Goal: Communication & Community: Participate in discussion

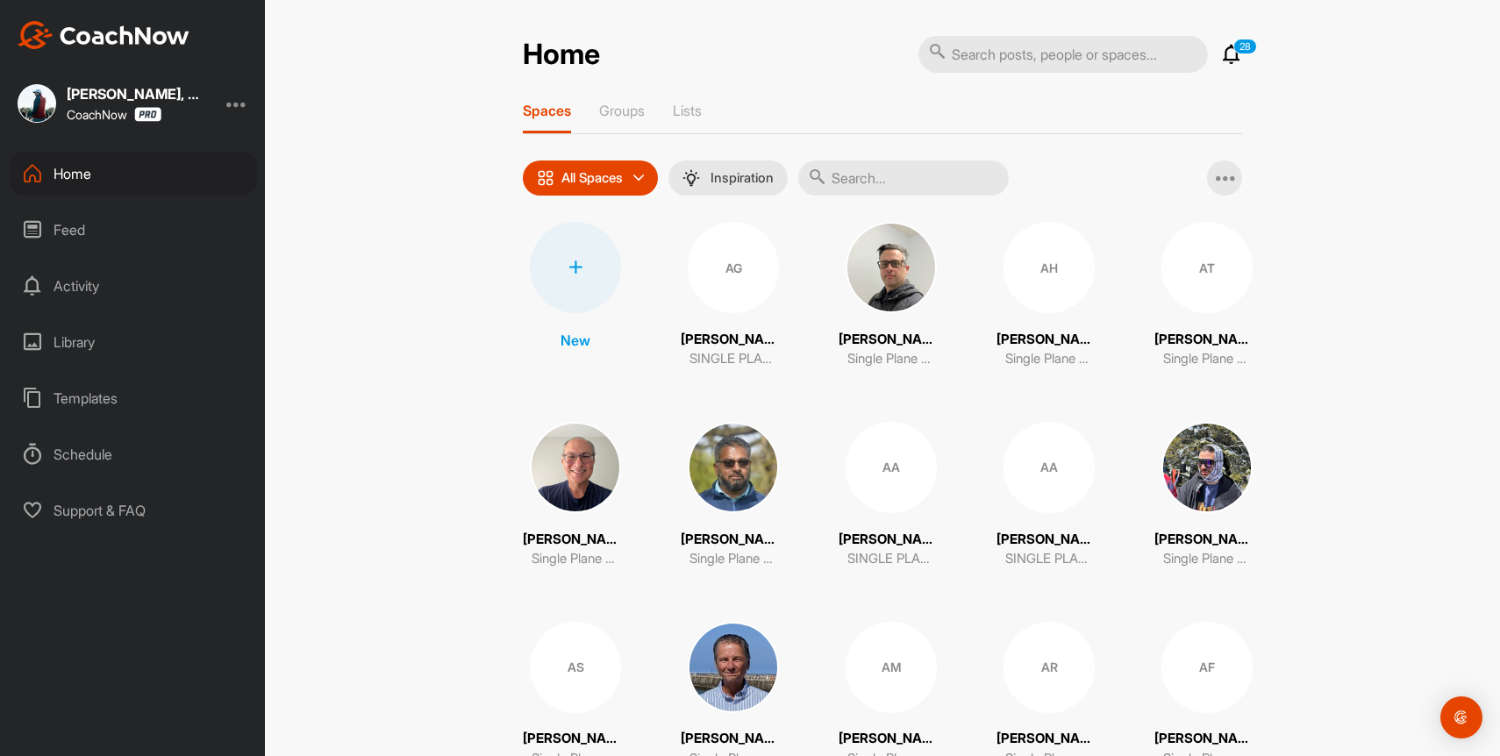
click at [1238, 57] on icon at bounding box center [1231, 54] width 21 height 21
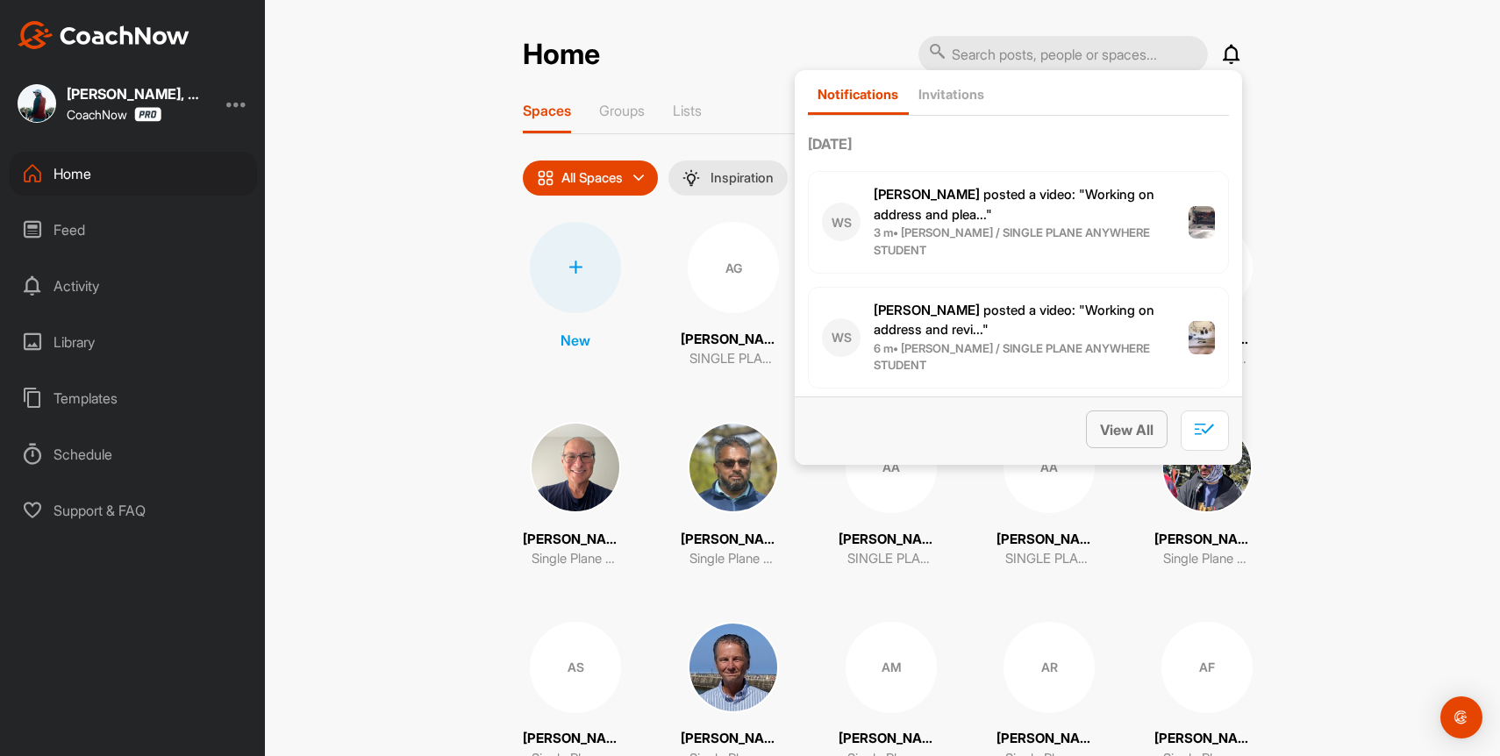
click at [1129, 434] on span "View All" at bounding box center [1127, 430] width 54 height 18
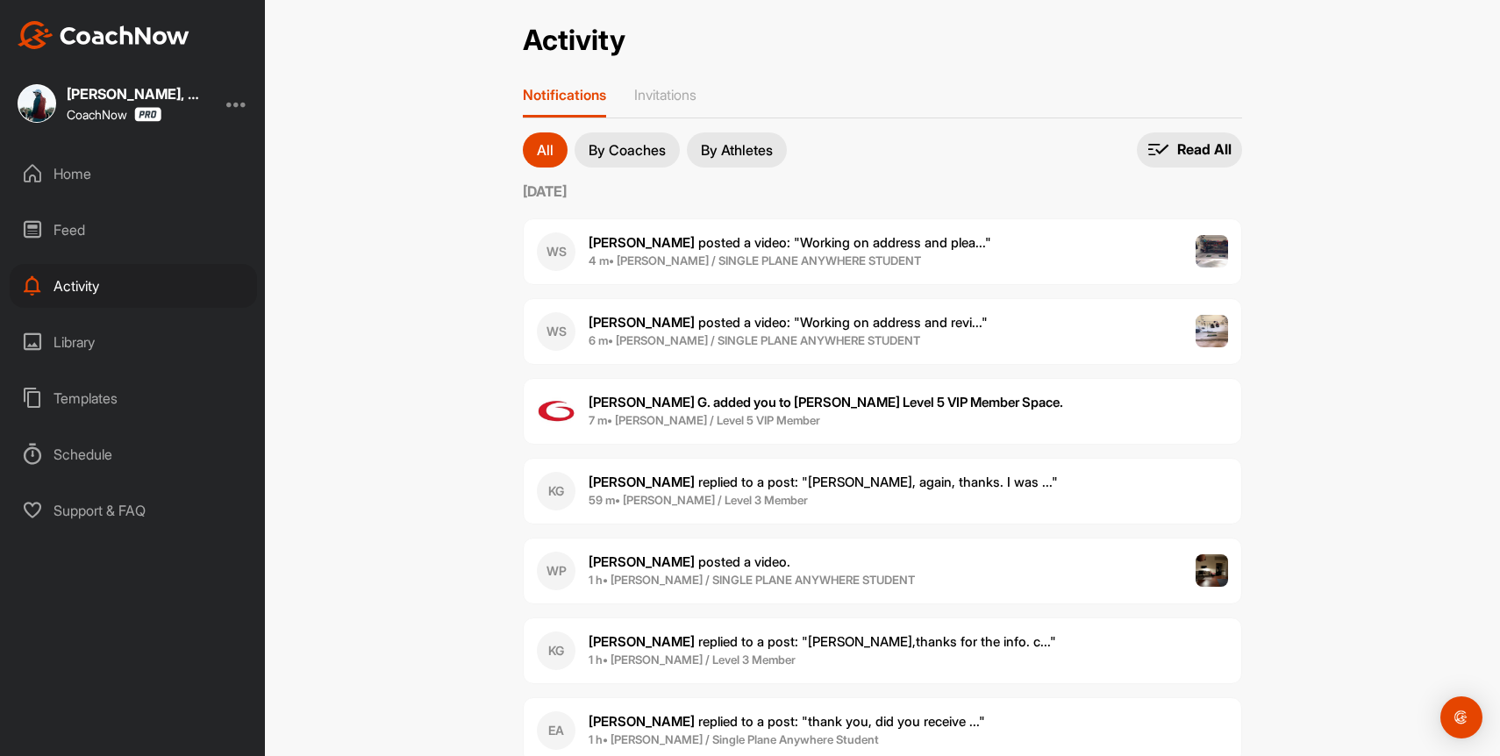
scroll to position [4, 0]
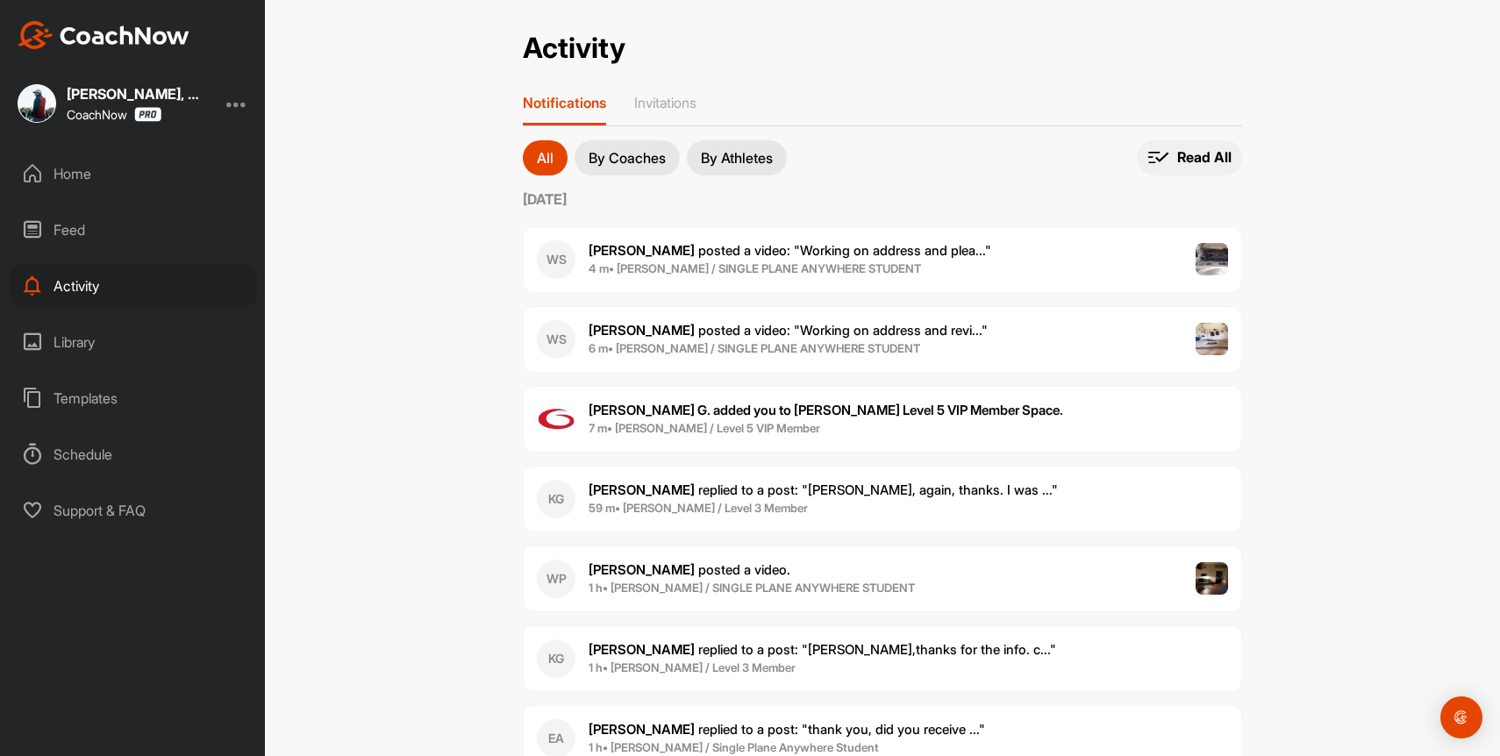
click at [1201, 148] on p "Read All" at bounding box center [1204, 157] width 54 height 18
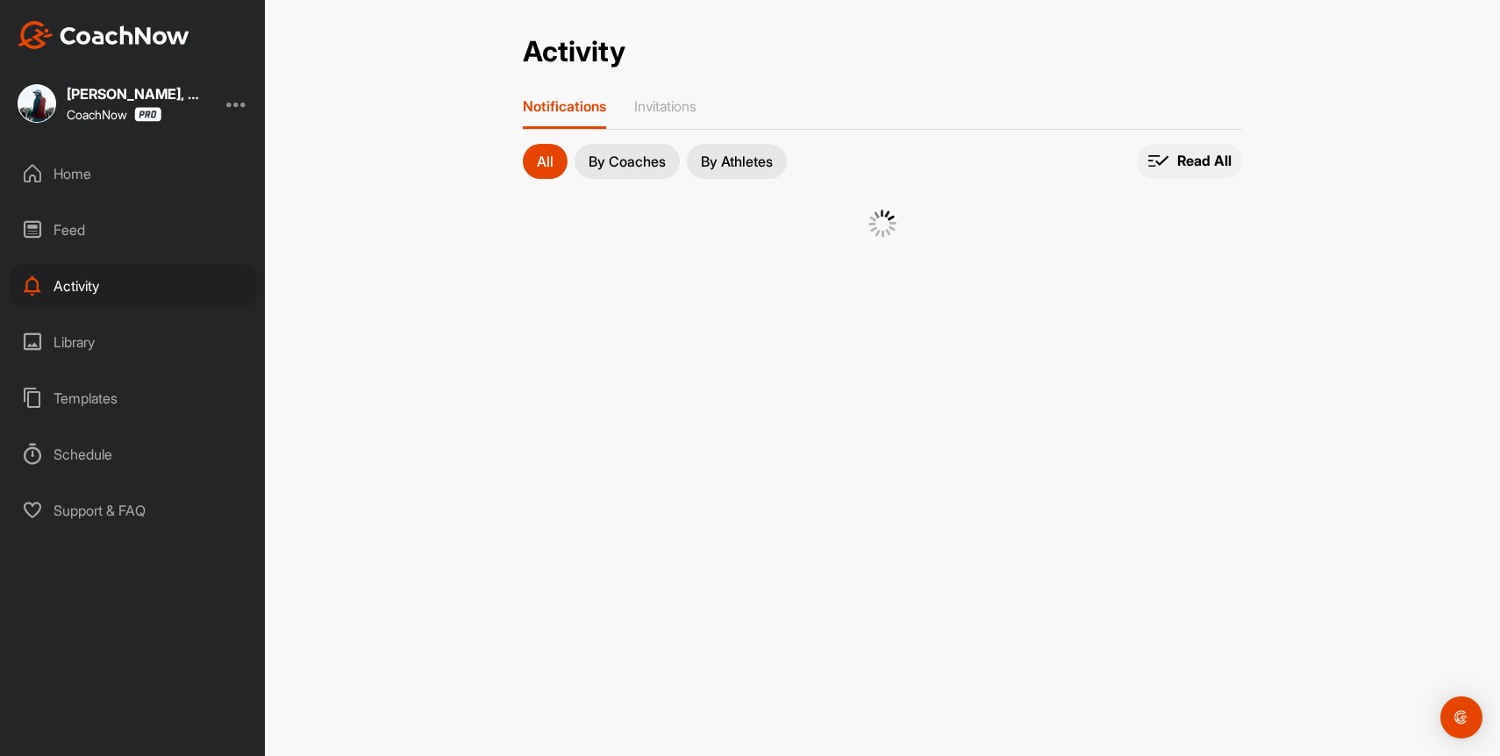
scroll to position [0, 0]
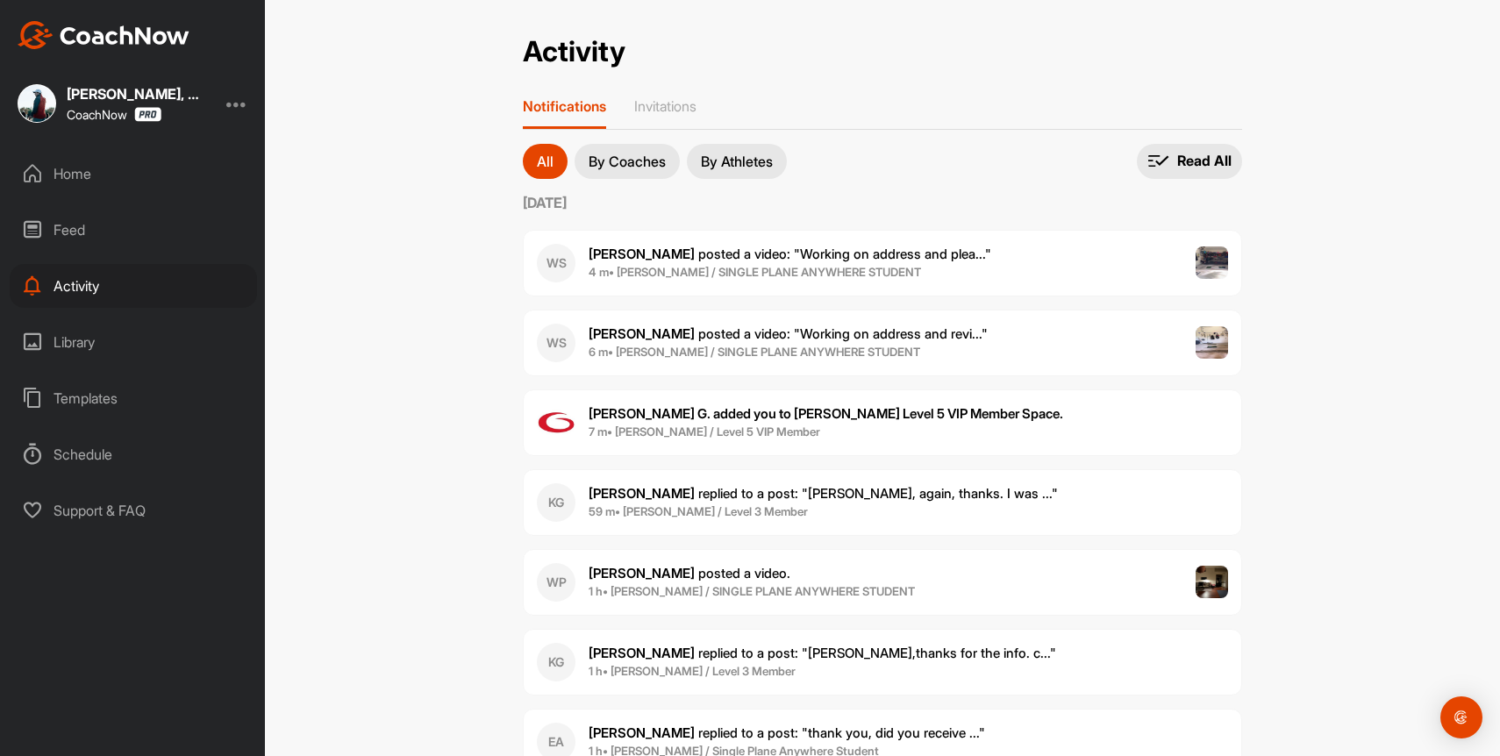
click at [90, 149] on div "[PERSON_NAME], PGA CoachNow Home Feed Activity Library Templates Schedule Suppo…" at bounding box center [132, 378] width 265 height 756
click at [90, 170] on div "Home" at bounding box center [133, 174] width 247 height 44
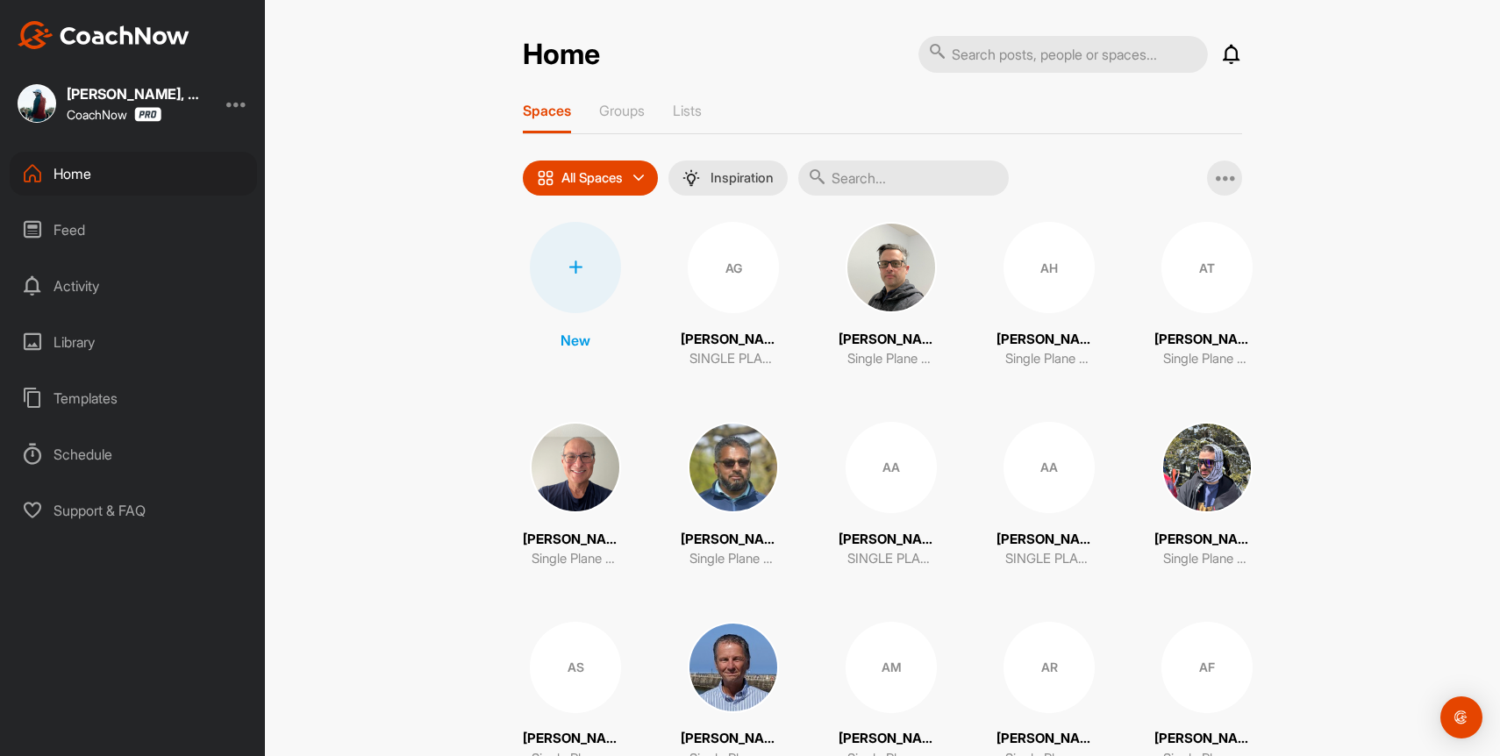
click at [920, 177] on input "text" at bounding box center [903, 178] width 211 height 35
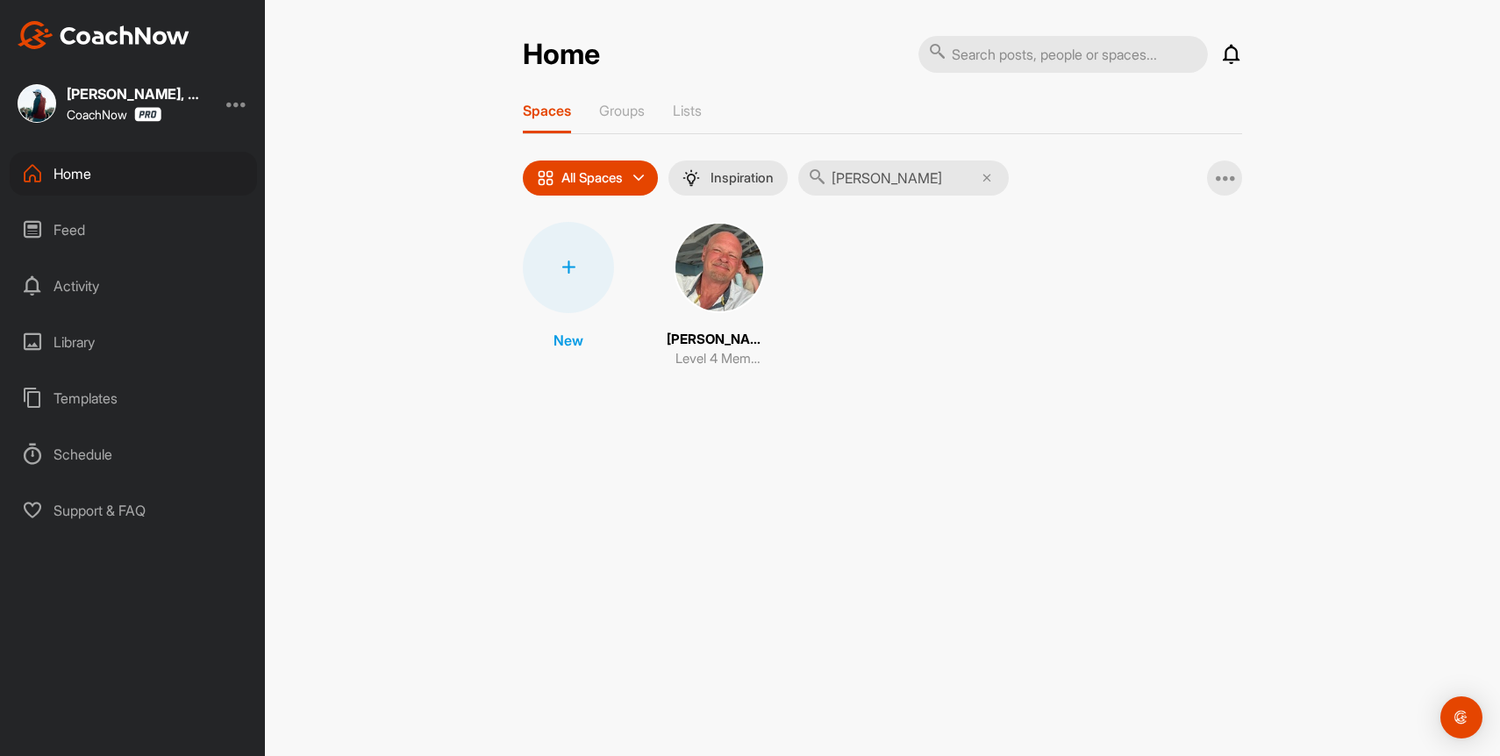
type input "[PERSON_NAME]"
click at [705, 259] on img at bounding box center [719, 267] width 91 height 91
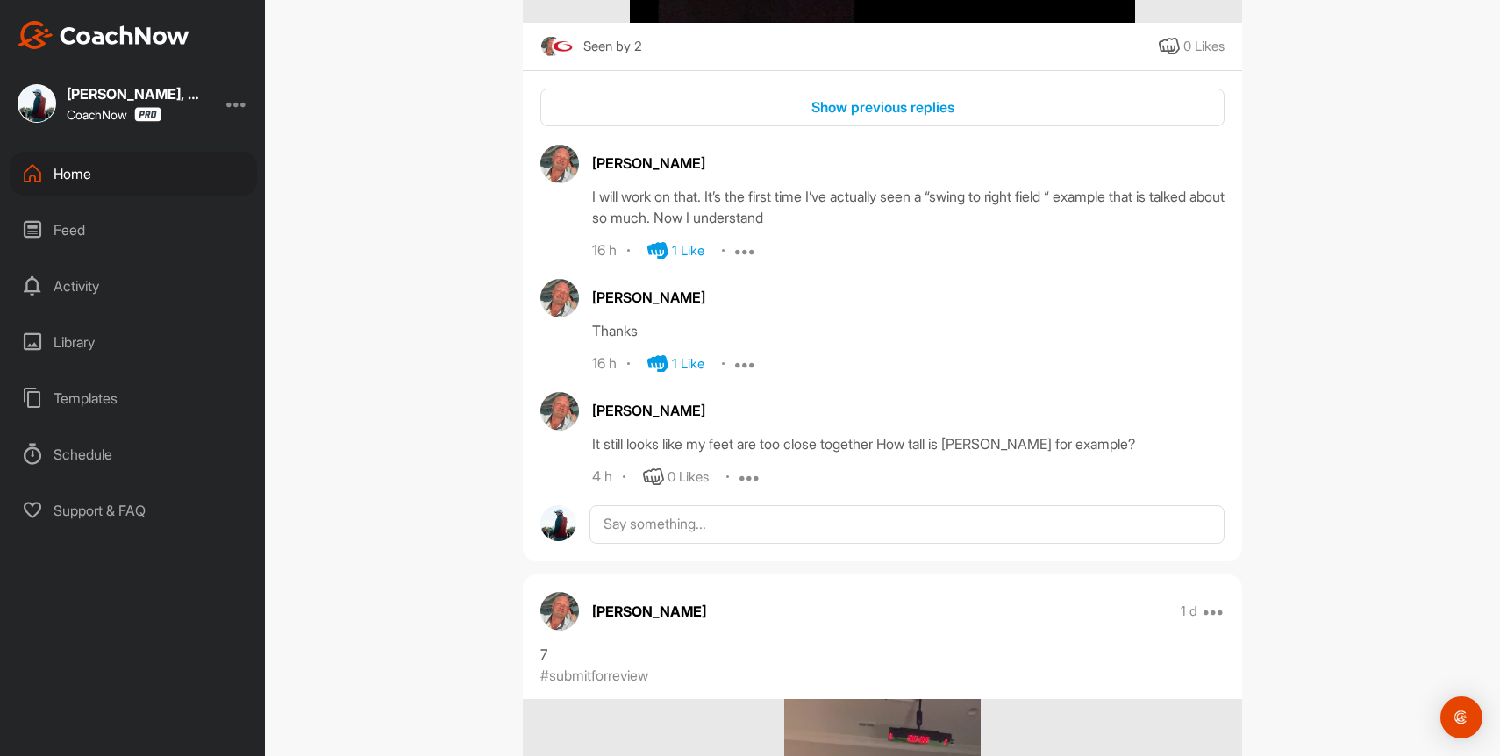
scroll to position [963, 0]
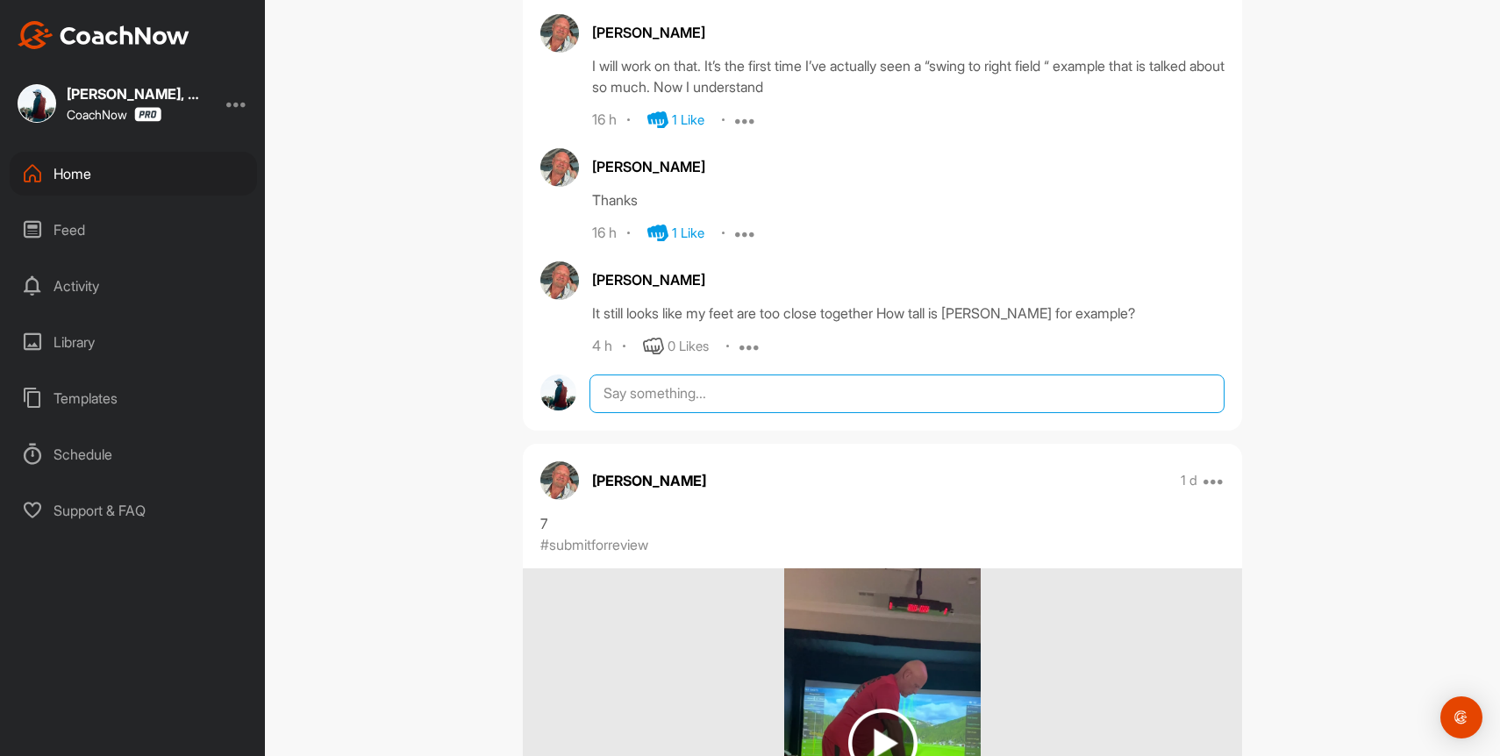
click at [741, 413] on textarea at bounding box center [907, 394] width 635 height 39
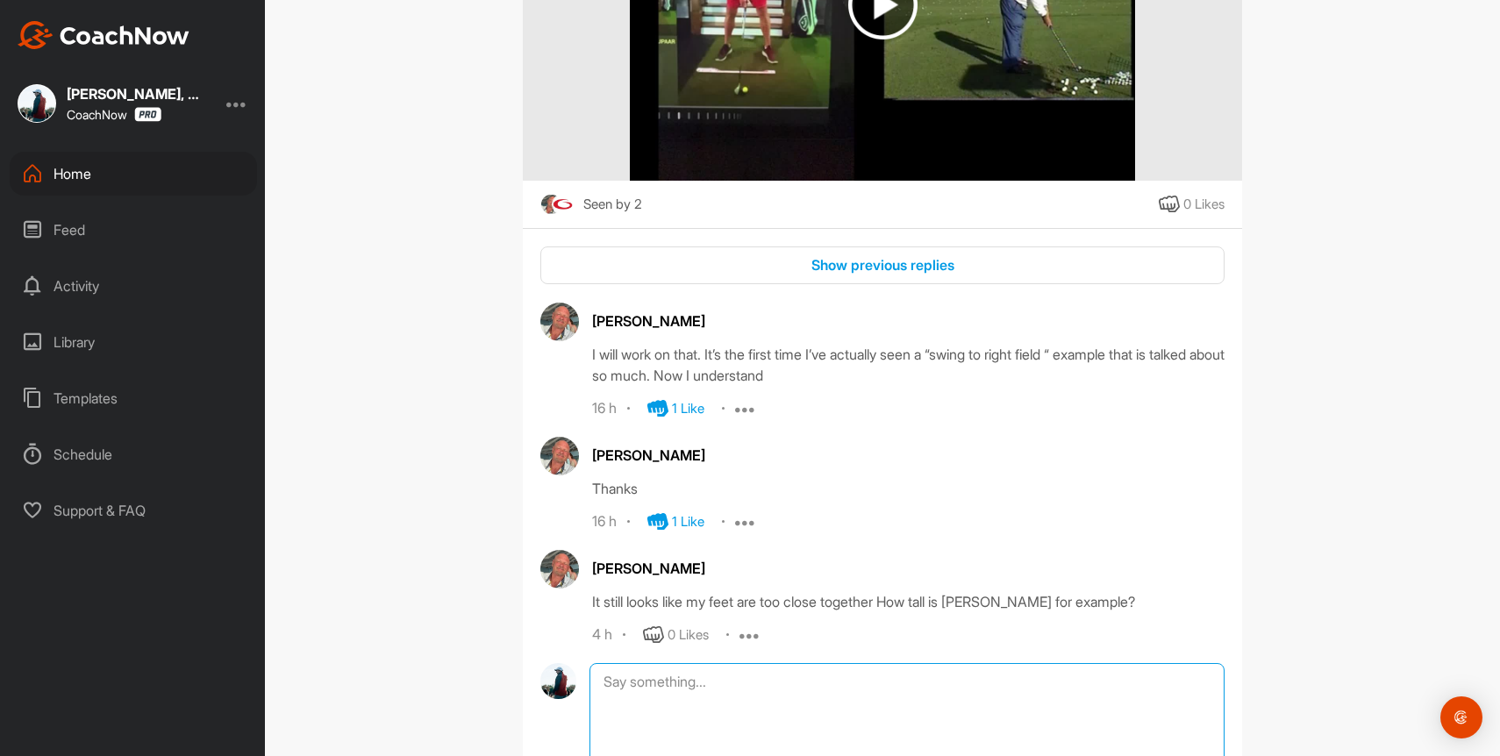
scroll to position [1058, 0]
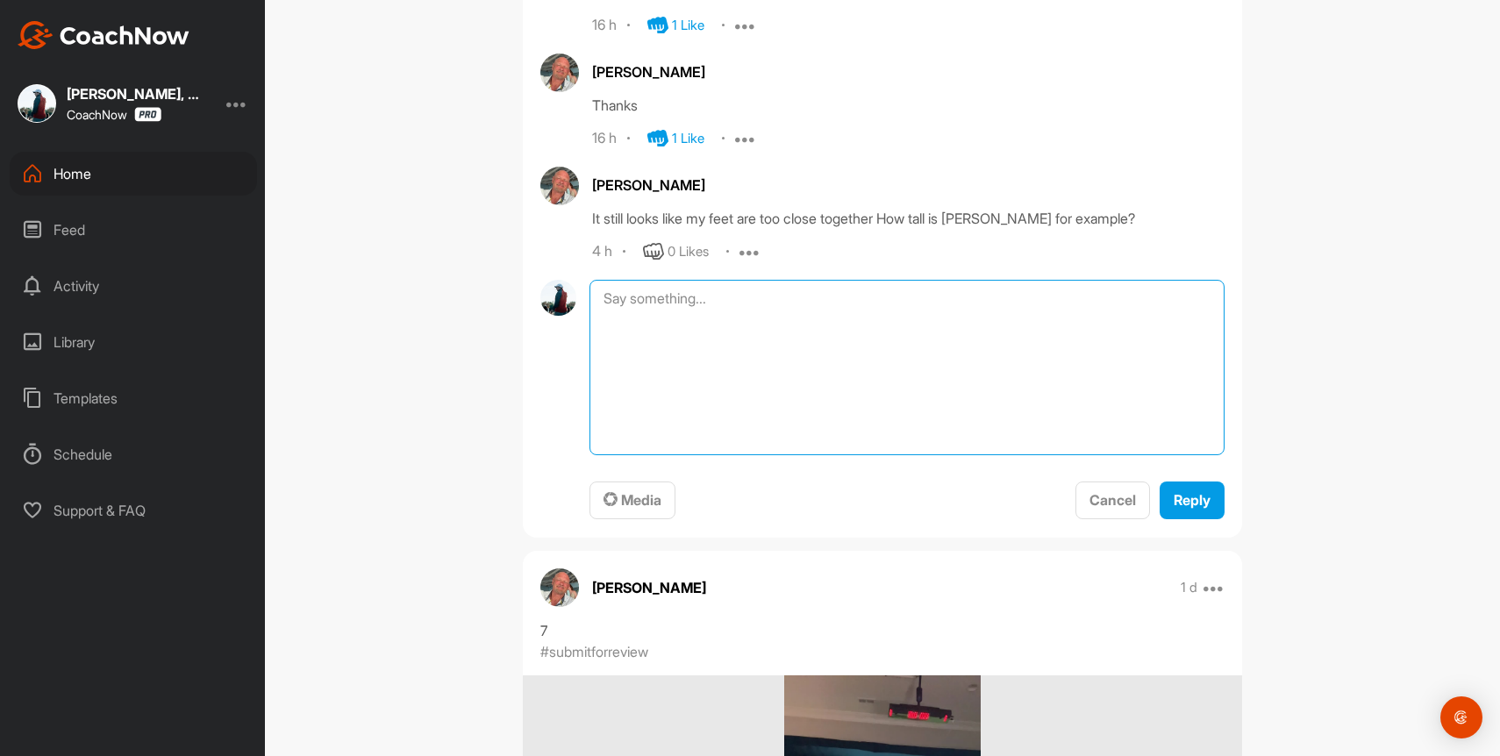
click at [745, 329] on textarea at bounding box center [907, 367] width 635 height 175
click at [745, 329] on textarea "Yes, I would agree. You need to widen your feet. [PERSON_NAME] is around 5'9" at bounding box center [907, 367] width 635 height 175
click at [977, 322] on textarea "Yes, I would agree. You need to widen your feet. [PERSON_NAME] is around 5'9" at bounding box center [907, 367] width 635 height 175
click at [1134, 311] on textarea "Yes, I would agree. You need to widen your feet. [PERSON_NAME] is probably arou…" at bounding box center [907, 367] width 635 height 175
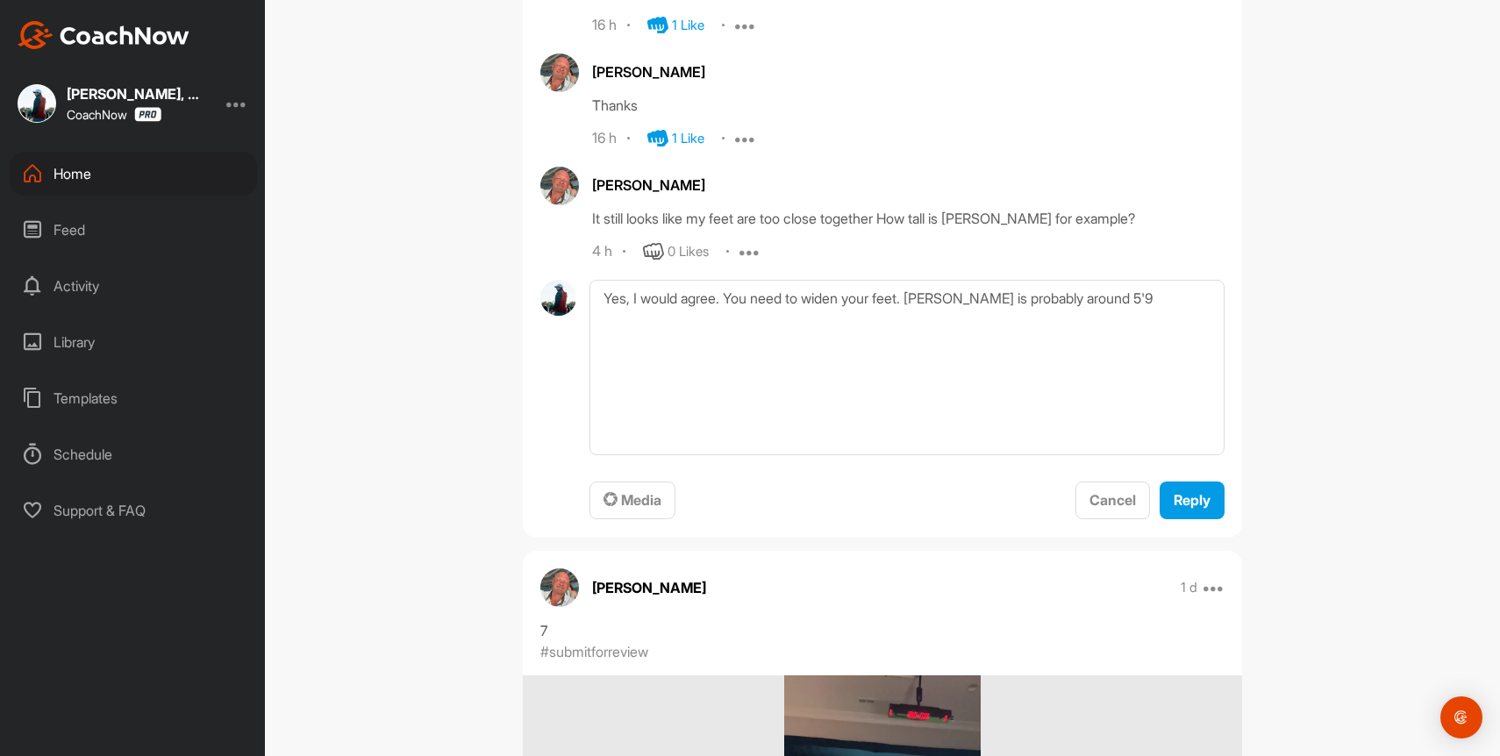
click at [1015, 196] on div "[PERSON_NAME]" at bounding box center [908, 185] width 633 height 21
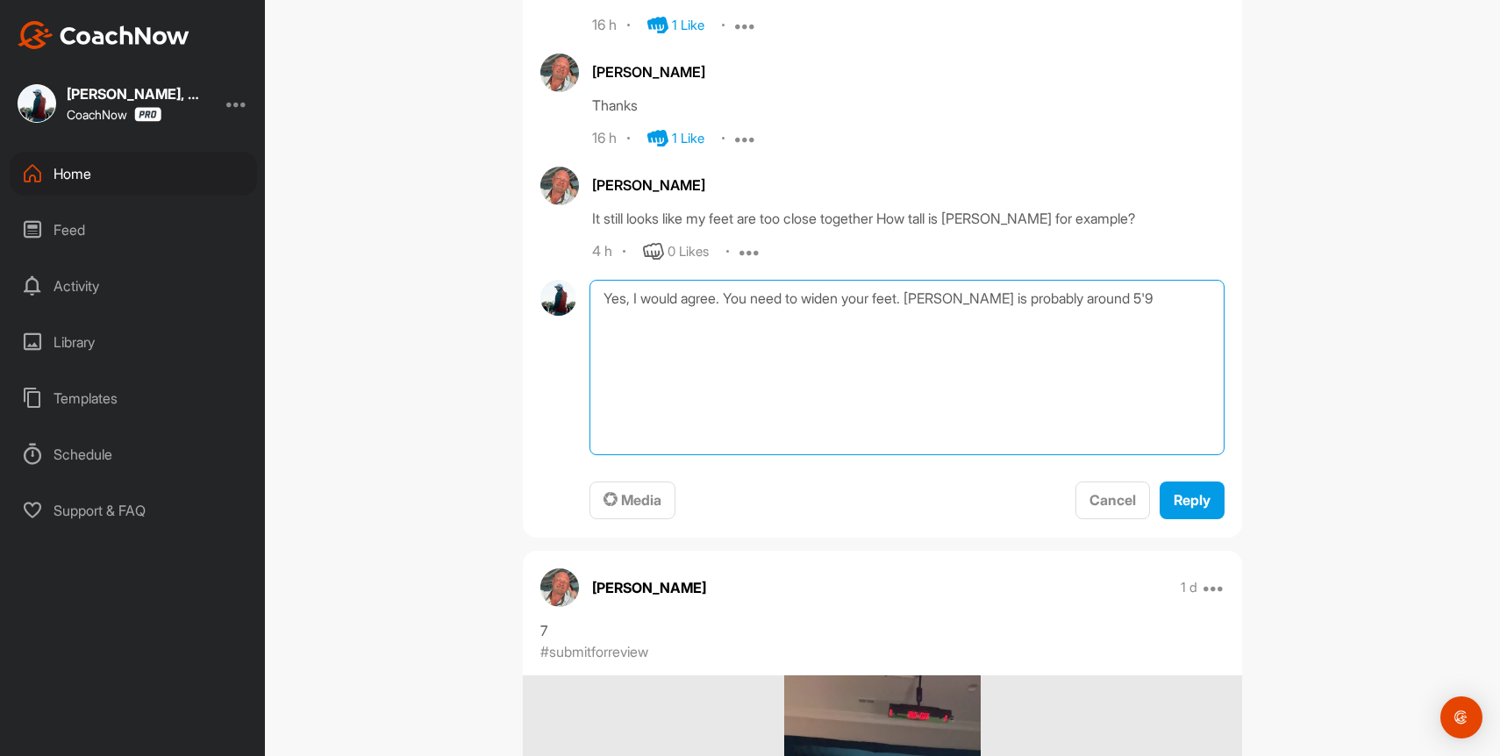
click at [1106, 315] on textarea "Yes, I would agree. You need to widen your feet. [PERSON_NAME] is probably arou…" at bounding box center [907, 367] width 635 height 175
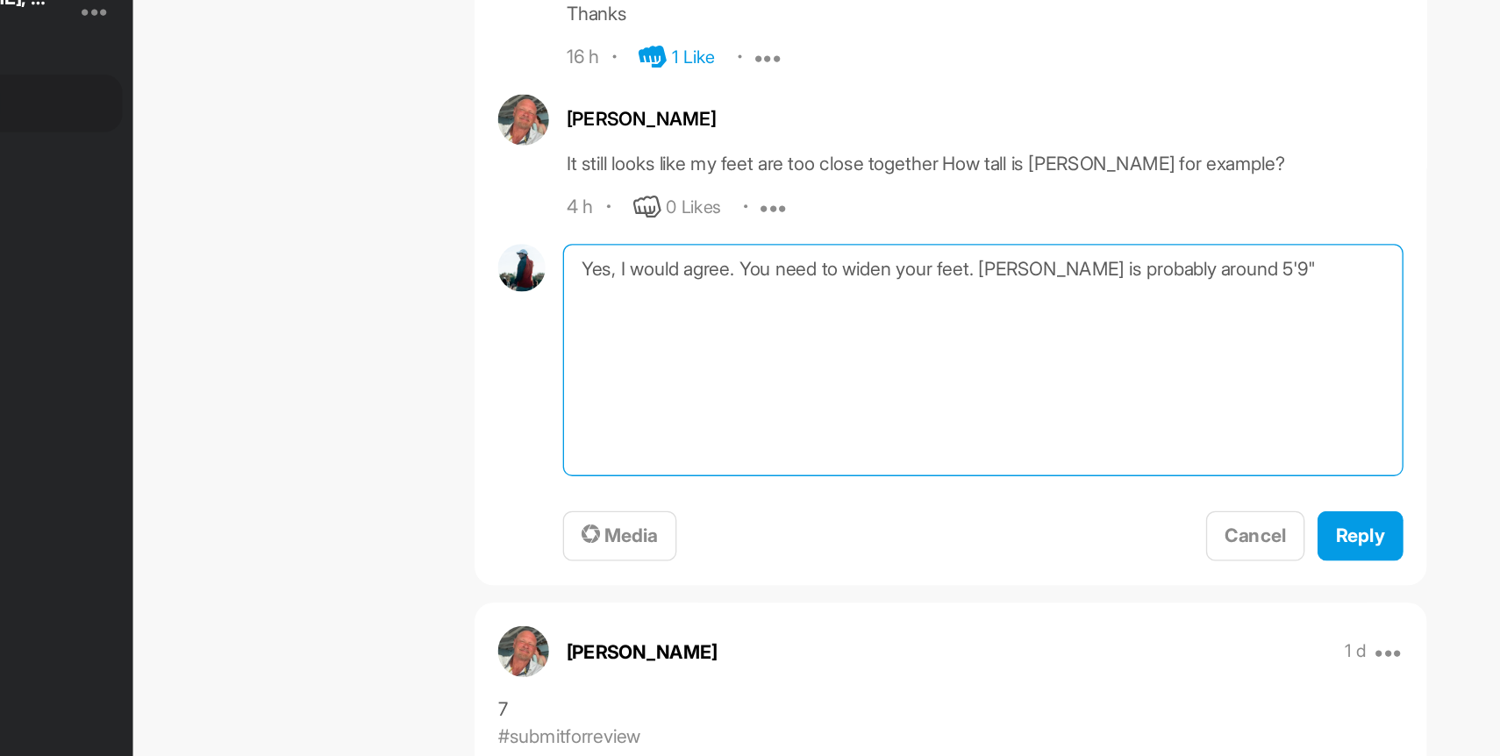
click at [917, 321] on textarea "Yes, I would agree. You need to widen your feet. [PERSON_NAME] is probably arou…" at bounding box center [907, 367] width 635 height 175
click at [1135, 317] on textarea "Yes, I would agree. You need to widen your feet. [PERSON_NAME] is probably arou…" at bounding box center [907, 367] width 635 height 175
click at [1006, 318] on textarea "Yes, I would agree. You need to widen your feet. [PERSON_NAME] is probably arou…" at bounding box center [907, 367] width 635 height 175
click at [1117, 318] on textarea "Yes, I would agree. You need to widen your feet. [PERSON_NAME] is around 5'9"" at bounding box center [907, 367] width 635 height 175
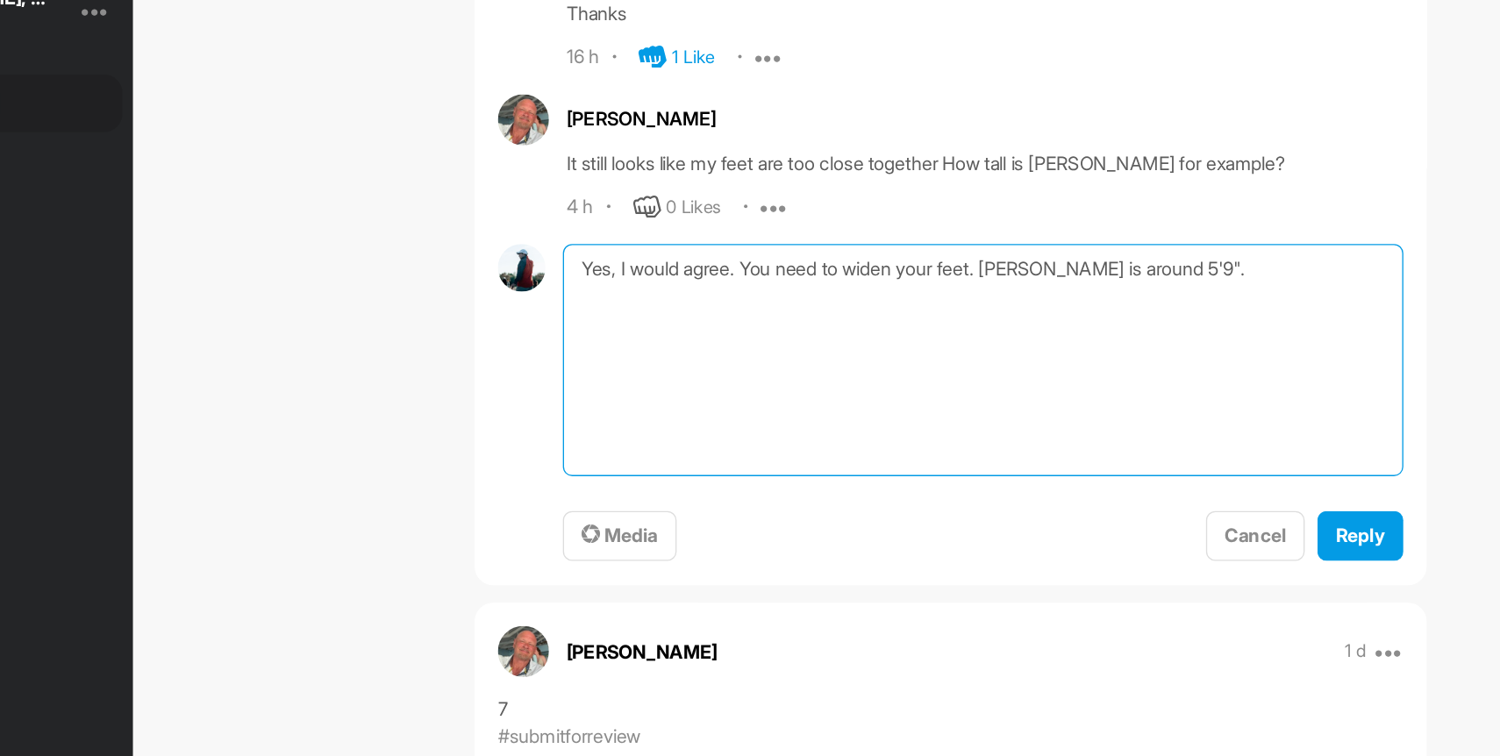
click at [976, 316] on textarea "Yes, I would agree. You need to widen your feet. [PERSON_NAME] is around 5'9"." at bounding box center [907, 367] width 635 height 175
type textarea "Yes, I would agree. You need to widen your feet. [PERSON_NAME] is around 5'9"."
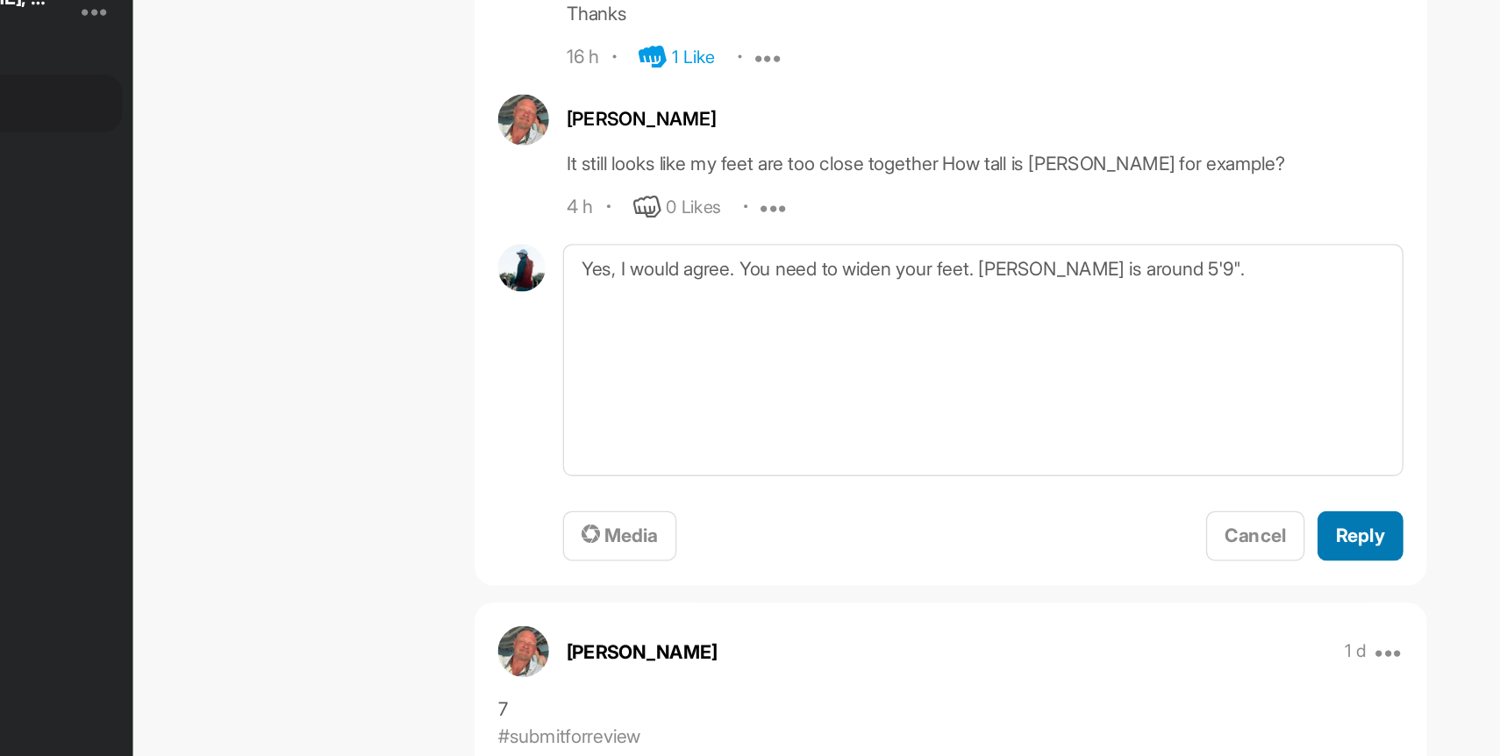
click at [1201, 511] on div "Reply" at bounding box center [1192, 500] width 37 height 21
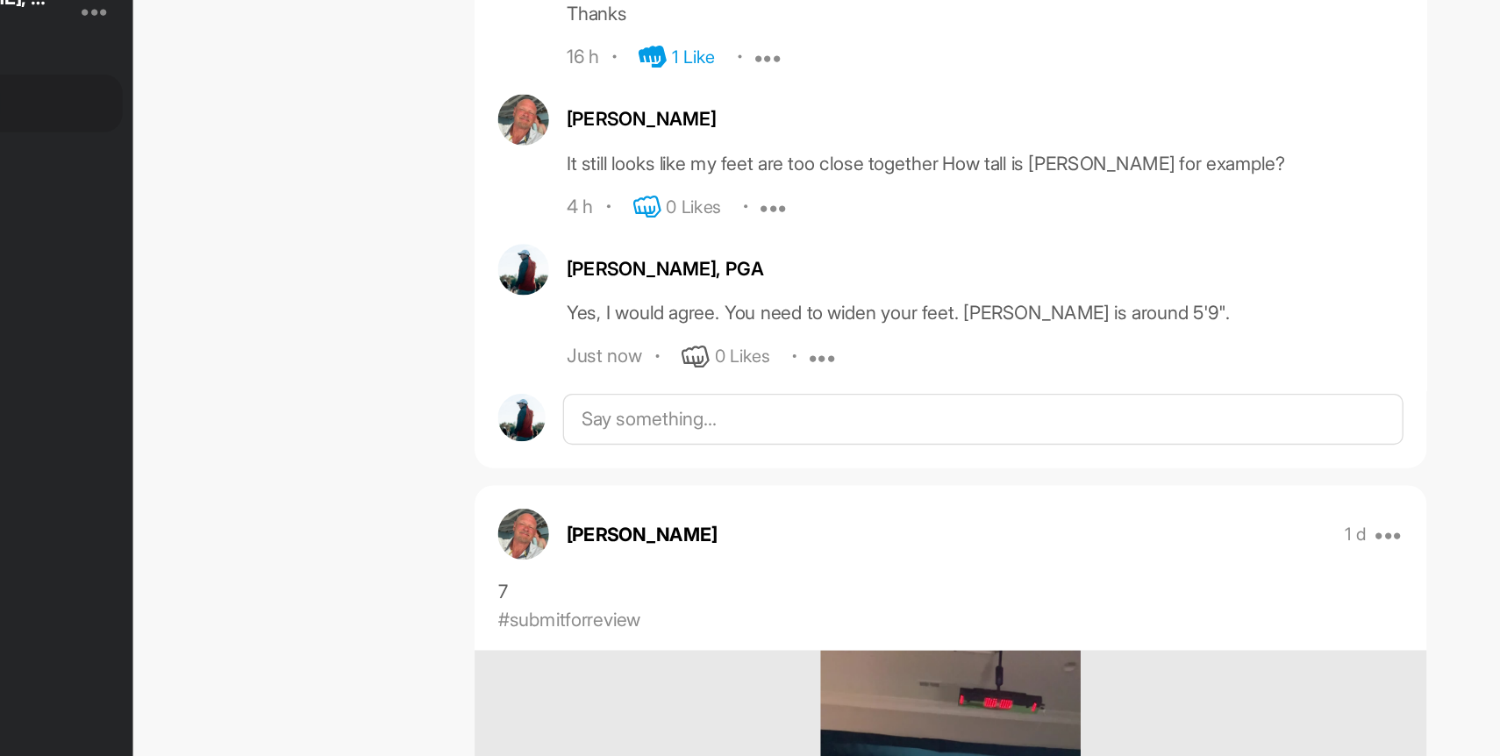
click at [658, 262] on icon at bounding box center [653, 251] width 21 height 21
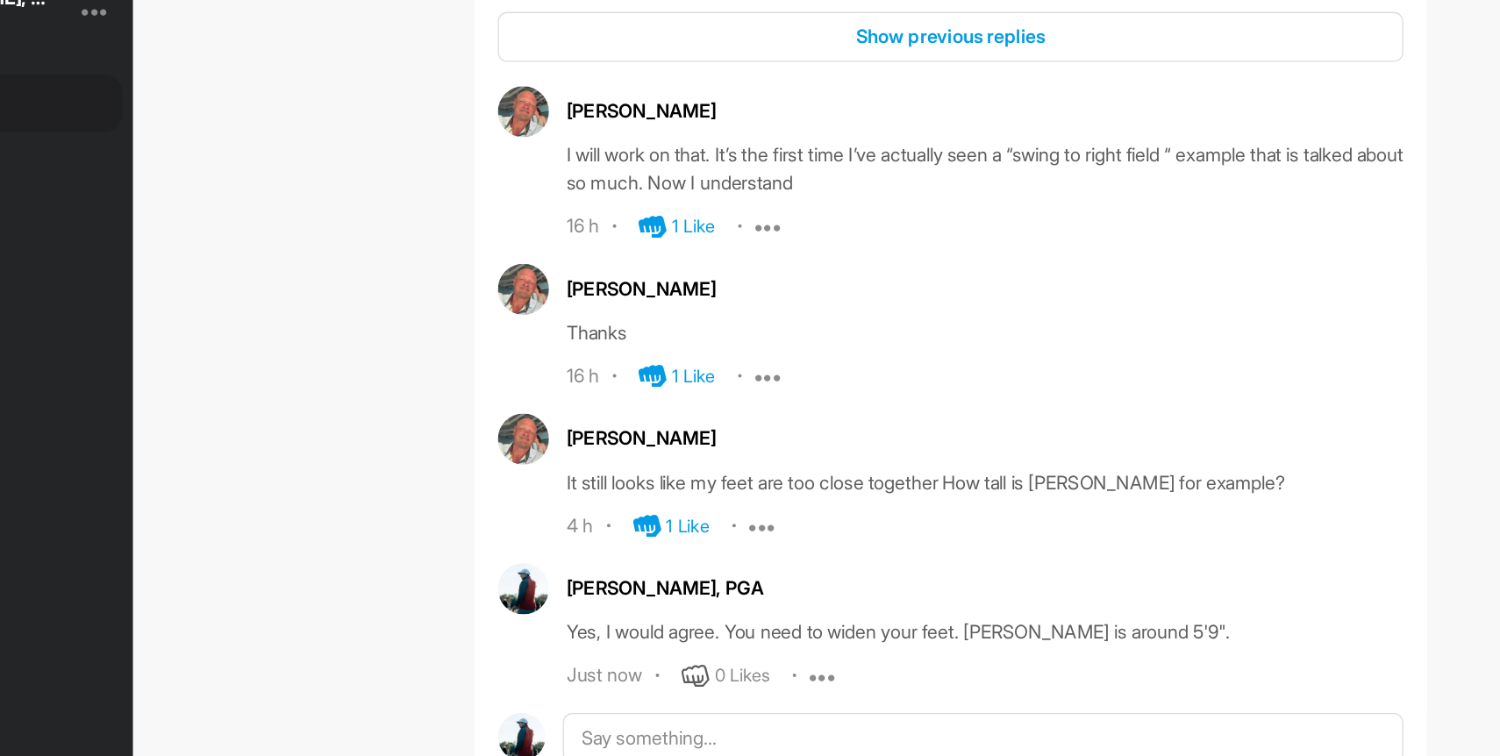
scroll to position [236, 0]
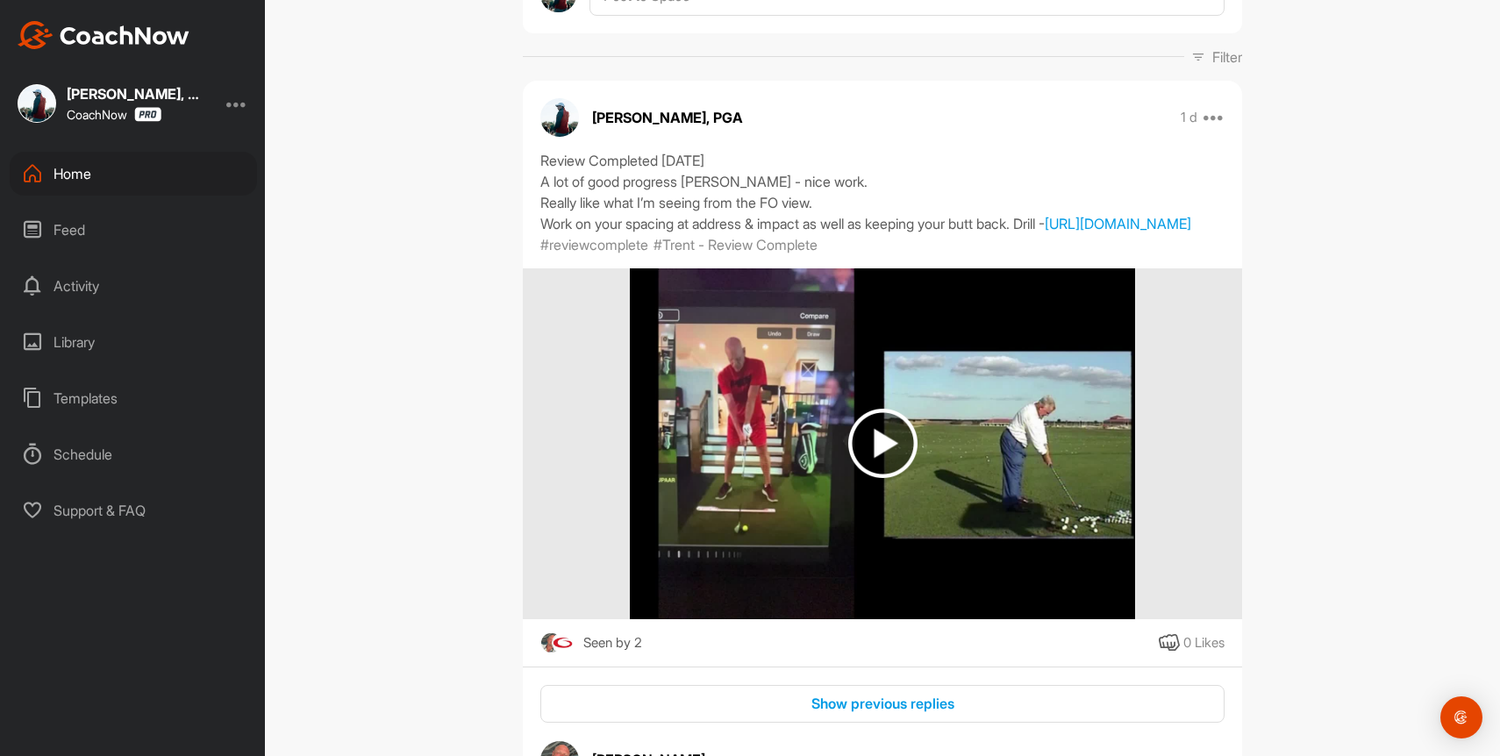
click at [91, 169] on div "Home" at bounding box center [133, 174] width 247 height 44
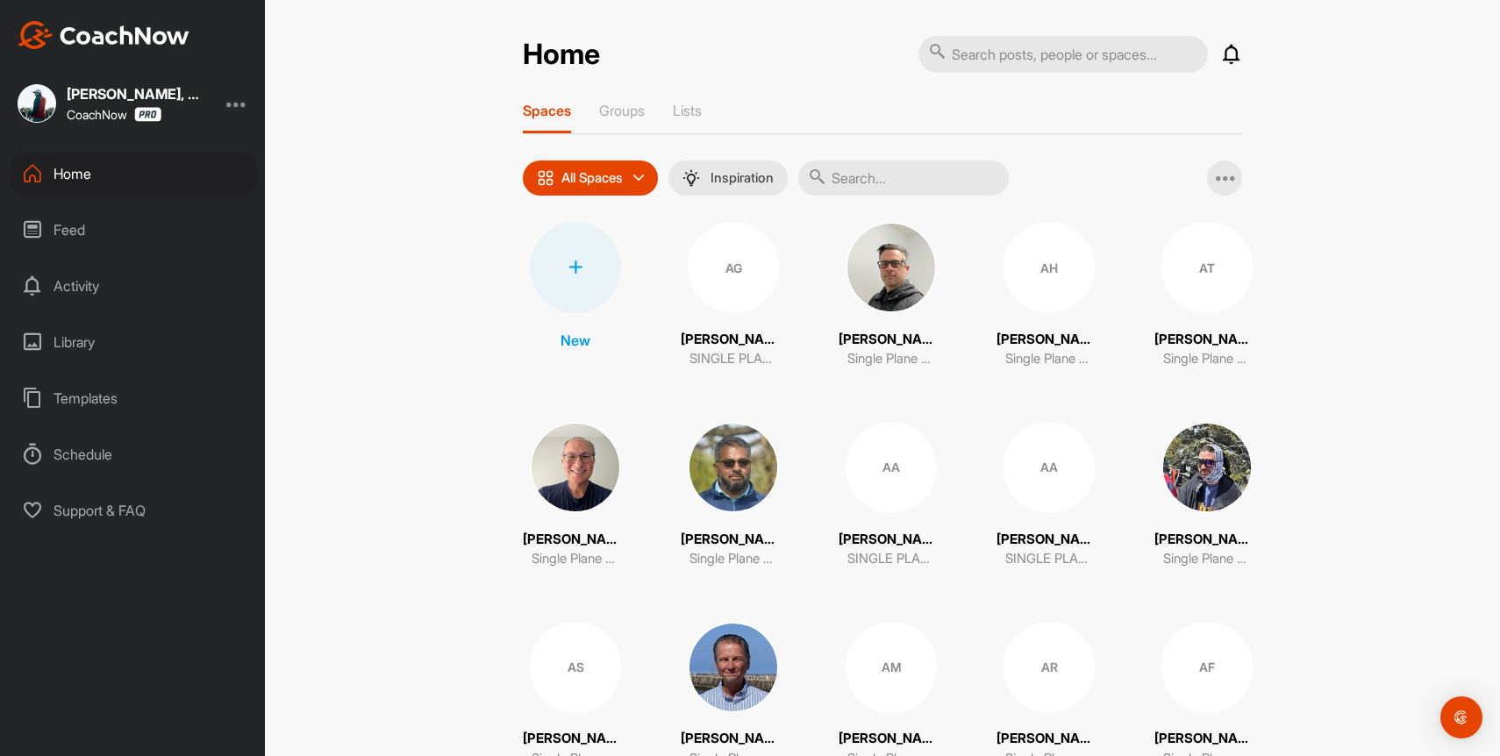
click at [340, 198] on div "Home Notifications Invitations [DATE] WS [PERSON_NAME] posted a video : " Worki…" at bounding box center [882, 378] width 1235 height 756
click at [877, 185] on input "text" at bounding box center [903, 178] width 211 height 35
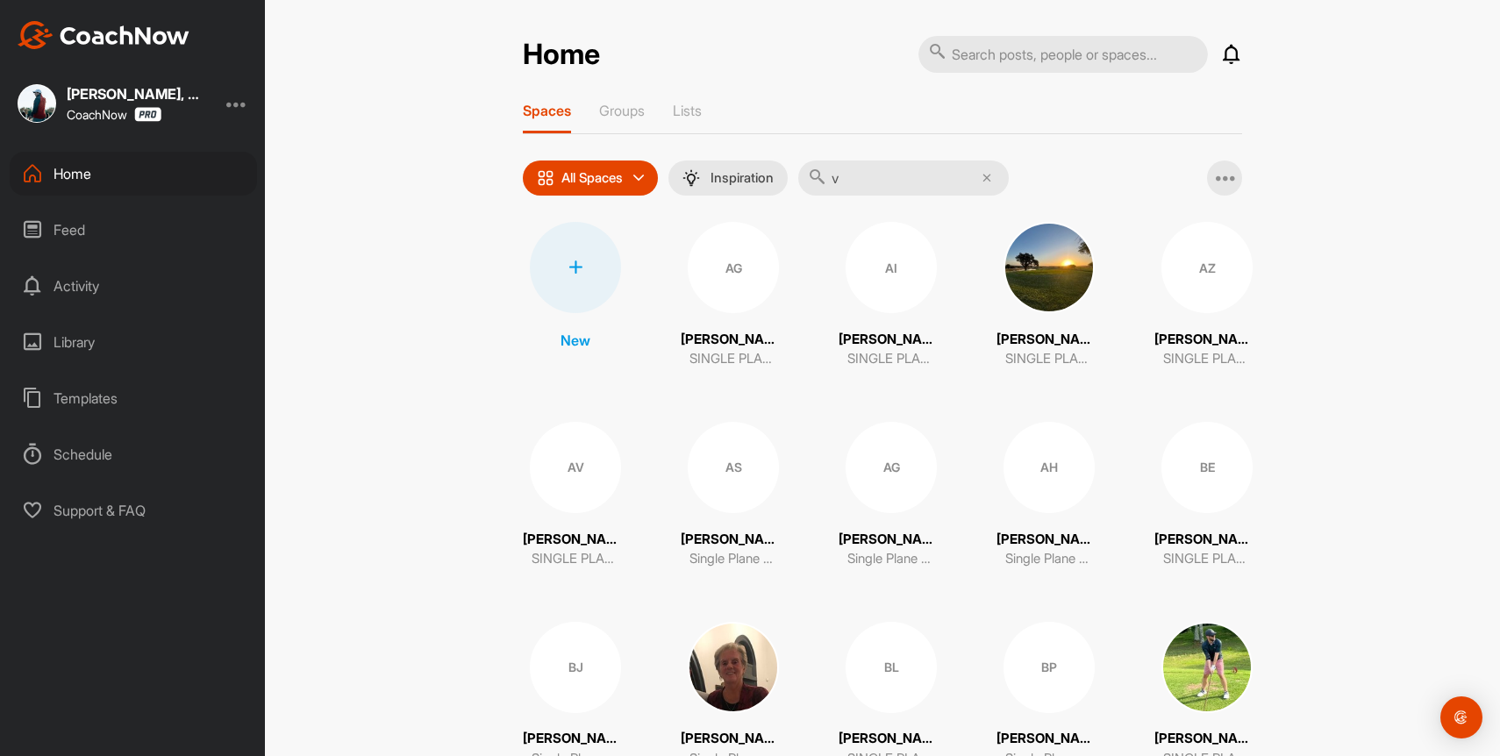
type input "[PERSON_NAME]"
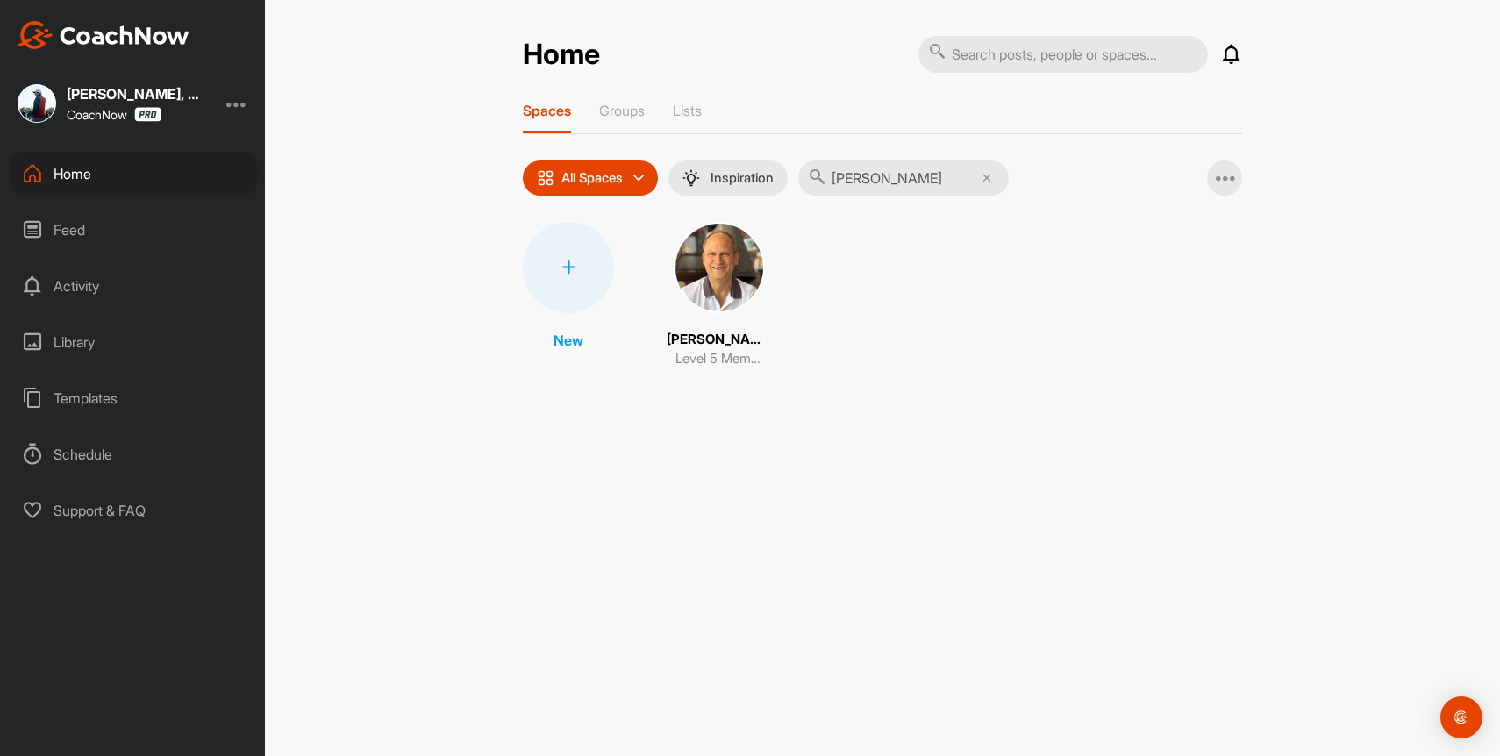
click at [699, 266] on img at bounding box center [719, 267] width 91 height 91
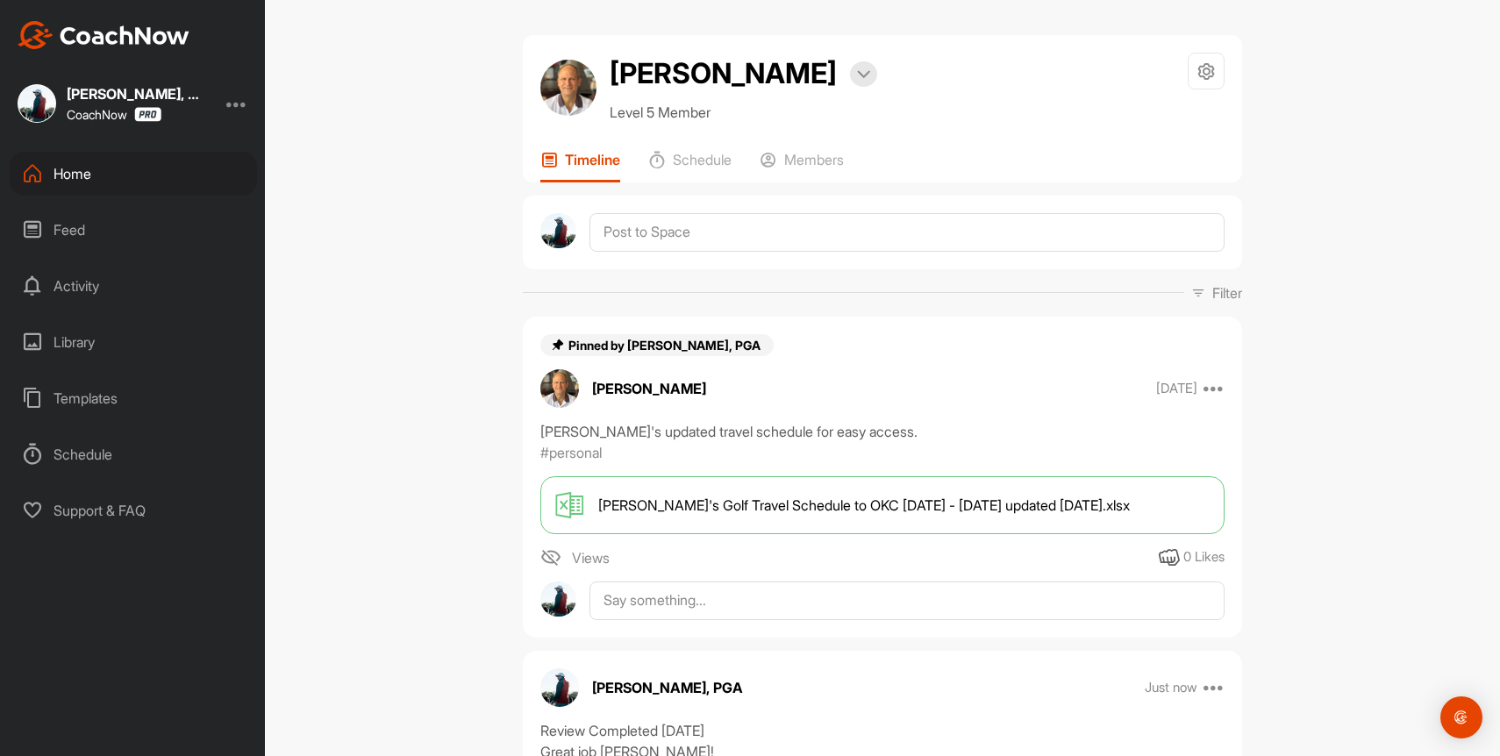
click at [86, 148] on div "[PERSON_NAME], PGA CoachNow Home Feed Activity Library Templates Schedule Suppo…" at bounding box center [132, 378] width 265 height 756
click at [85, 179] on div "Home" at bounding box center [133, 174] width 247 height 44
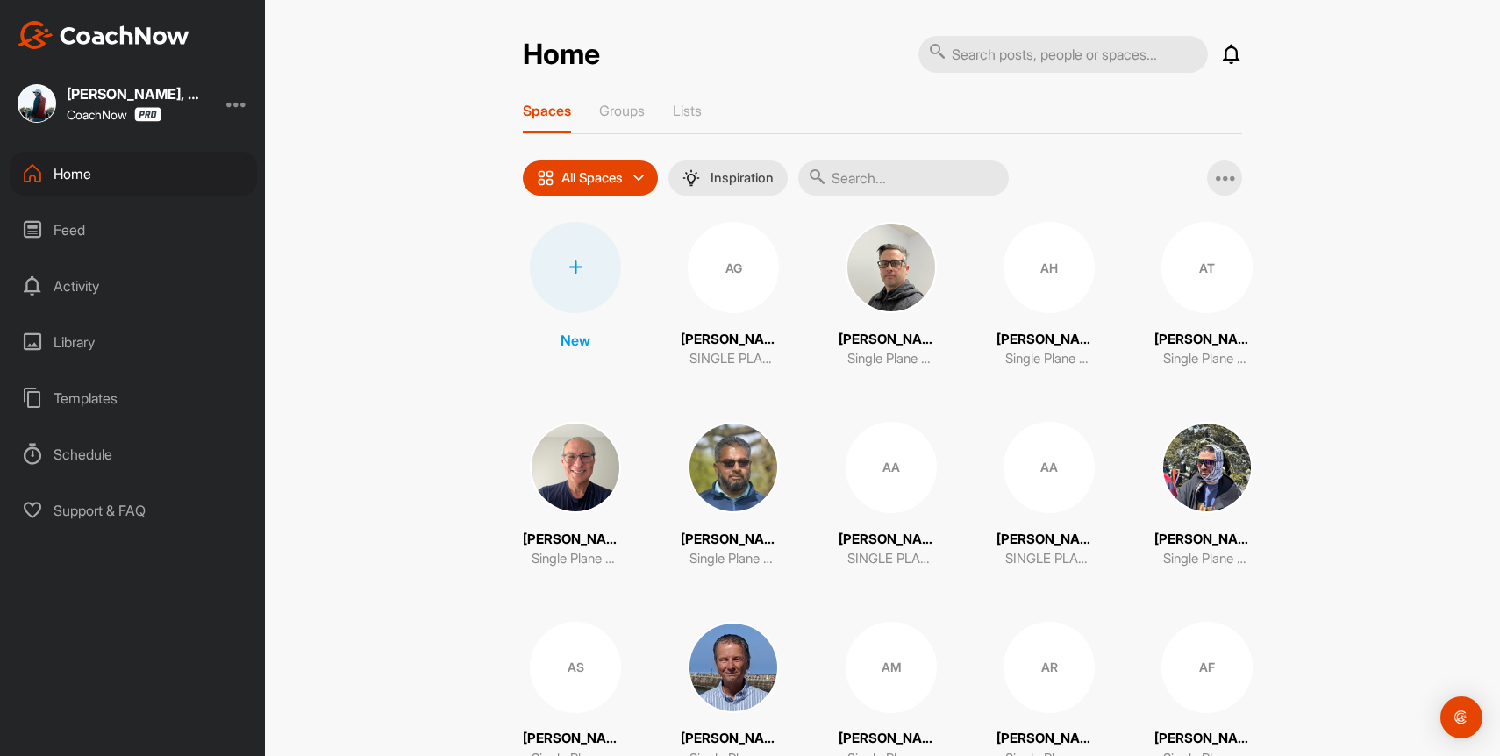
click at [1227, 52] on icon at bounding box center [1231, 54] width 21 height 21
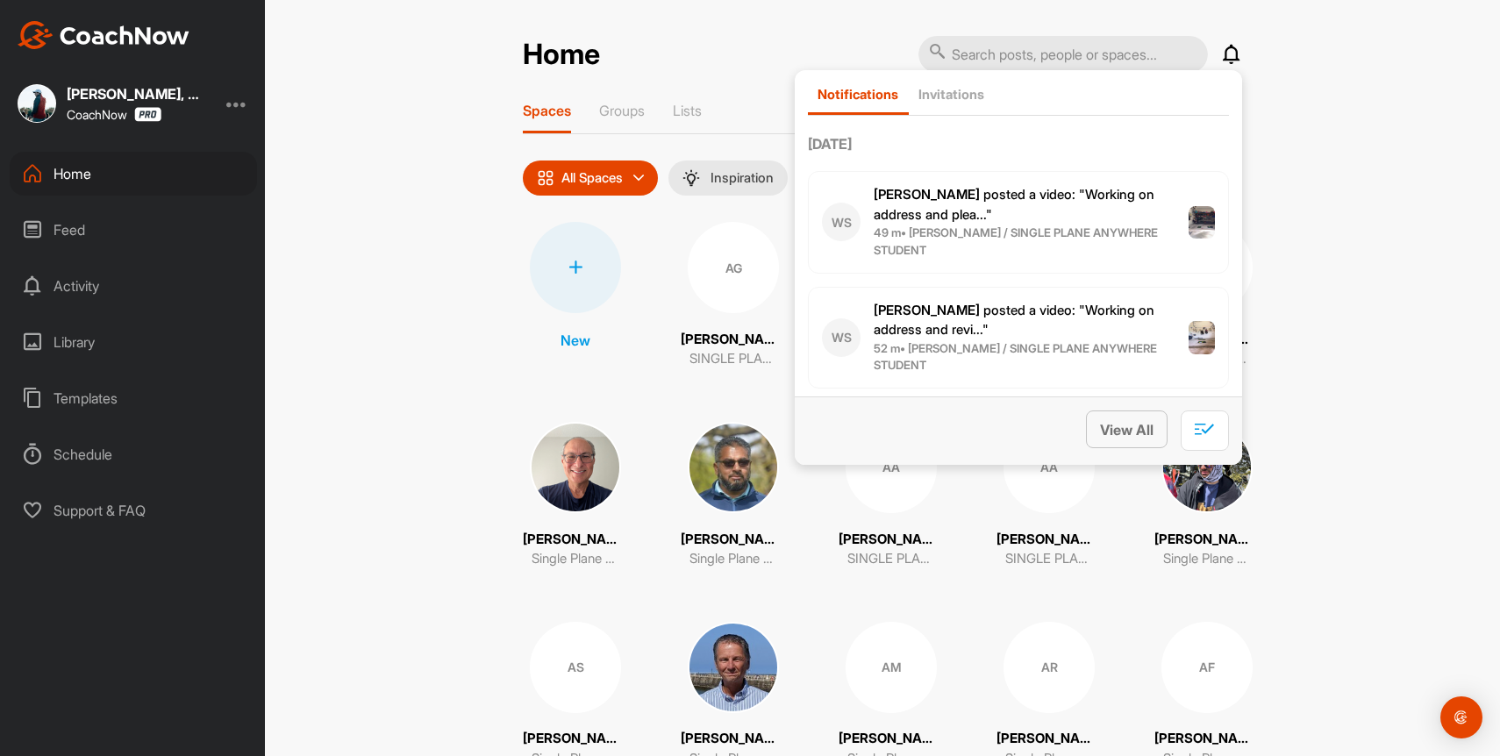
click at [1134, 421] on span "View All" at bounding box center [1127, 430] width 54 height 18
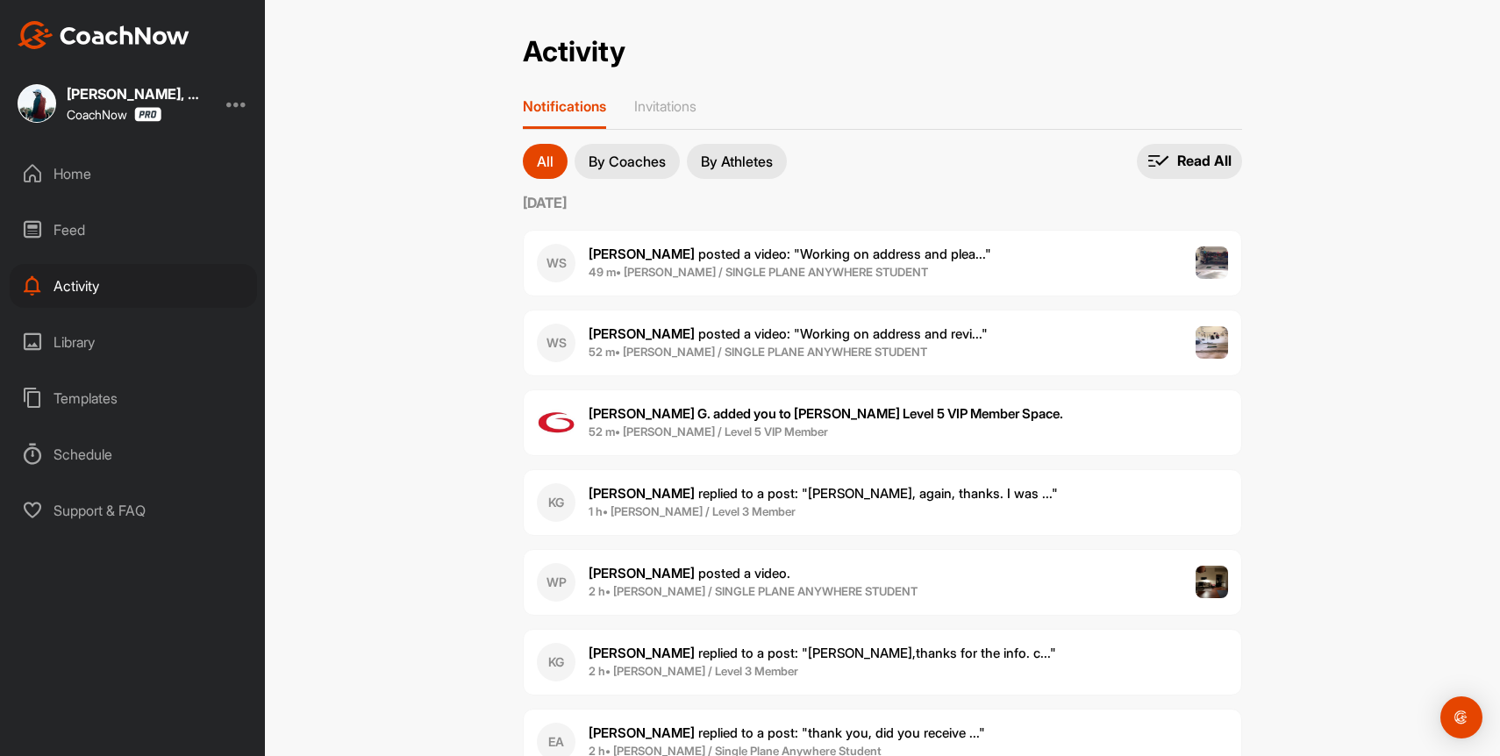
click at [820, 407] on b "[PERSON_NAME] G. added you to [PERSON_NAME] Level 5 VIP Member Space." at bounding box center [826, 413] width 475 height 17
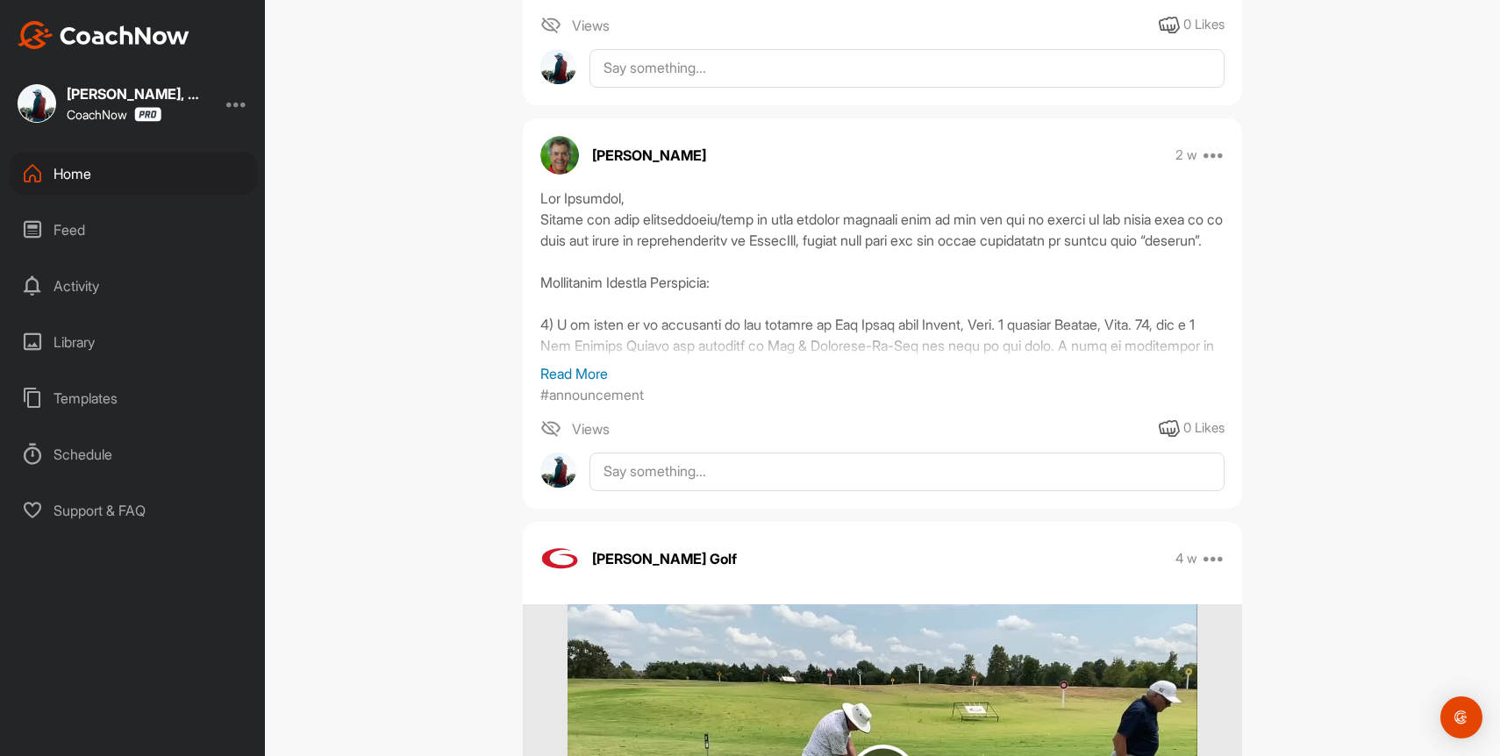
scroll to position [530, 0]
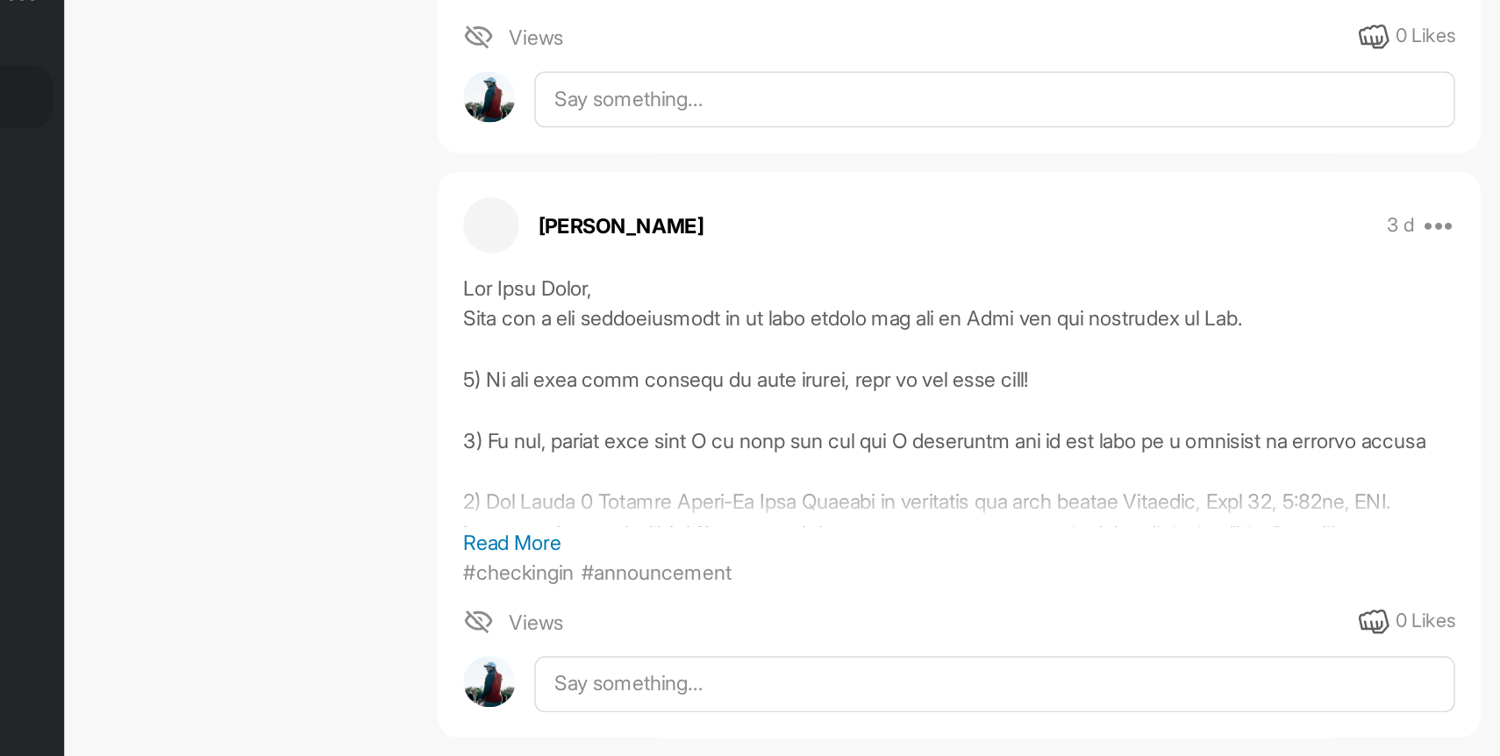
click at [709, 368] on div at bounding box center [882, 382] width 684 height 175
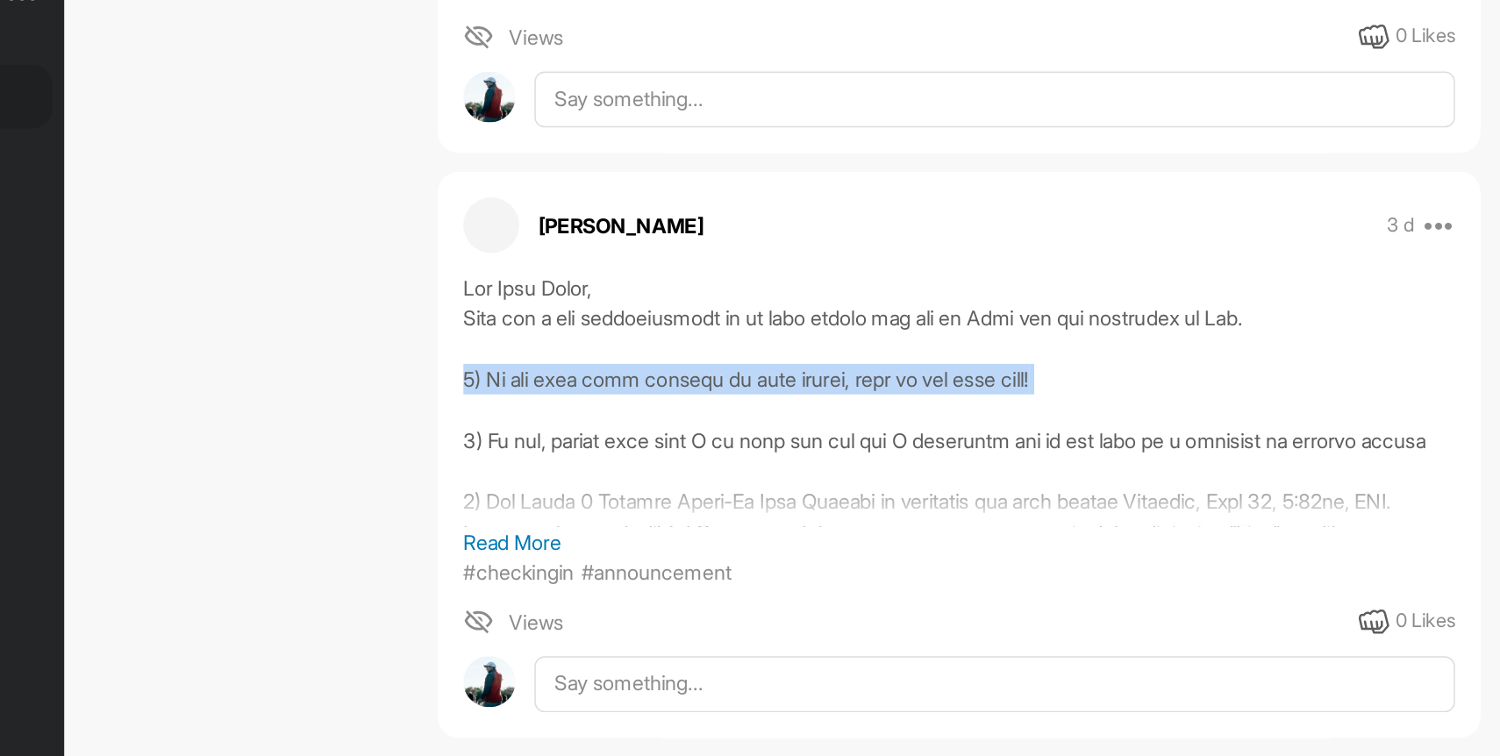
scroll to position [540, 0]
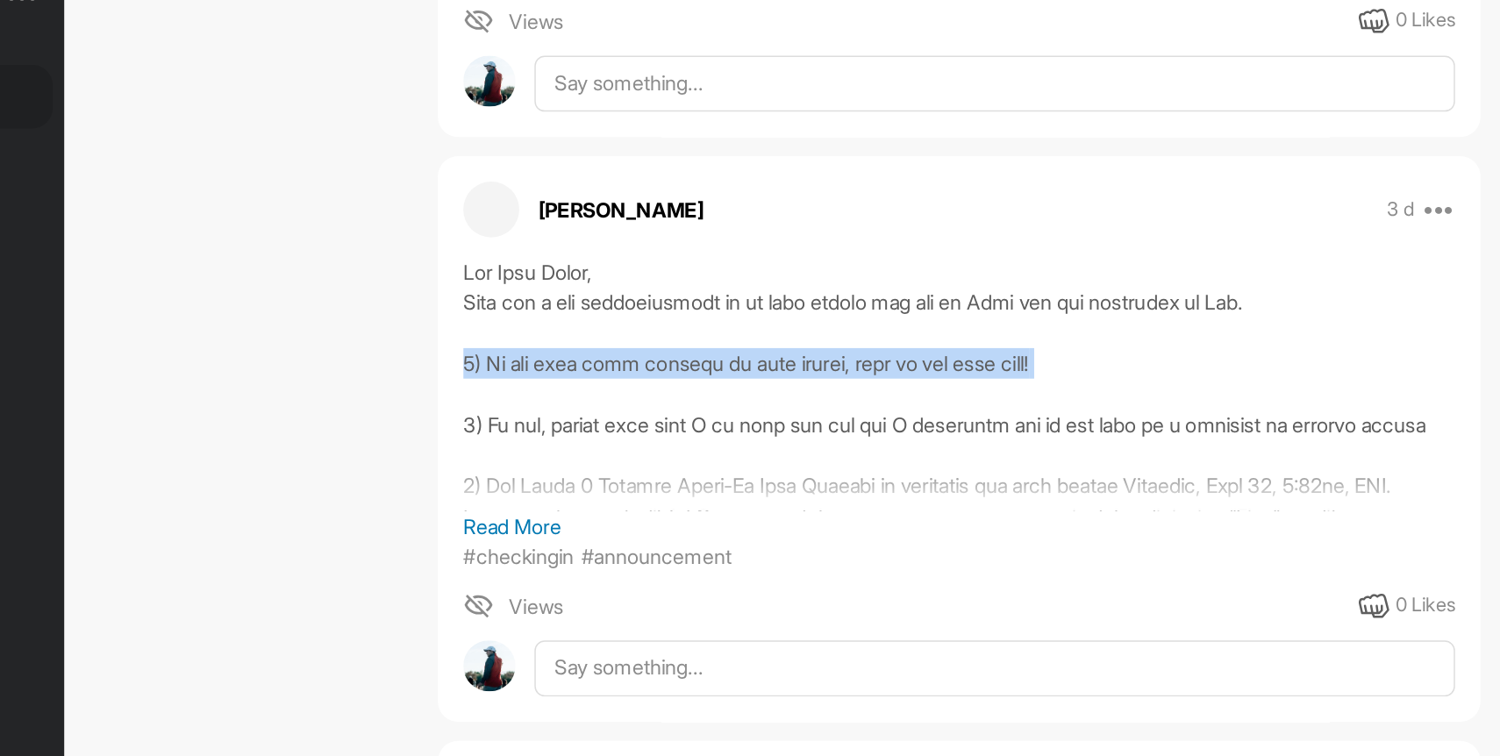
click at [743, 397] on div at bounding box center [882, 371] width 684 height 175
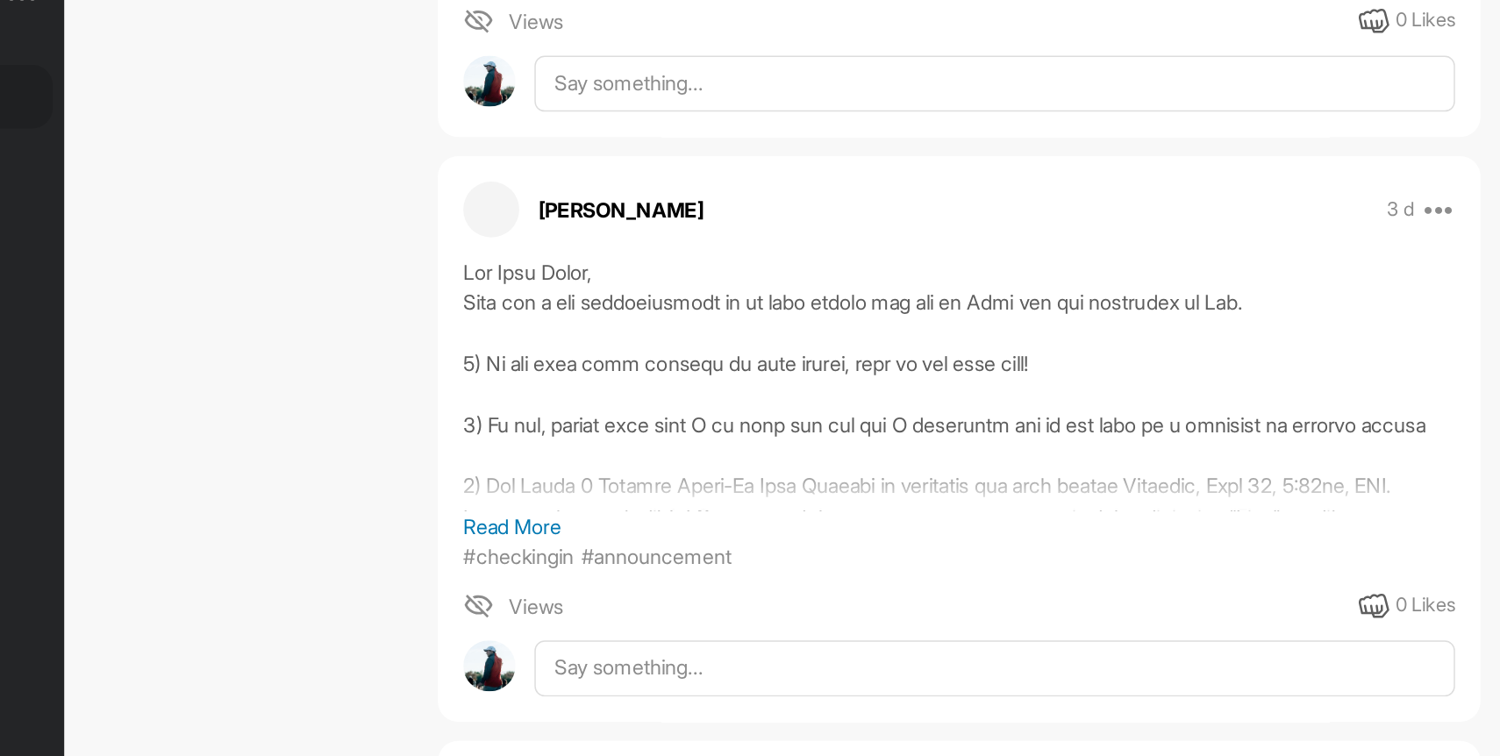
click at [743, 397] on div at bounding box center [882, 371] width 684 height 175
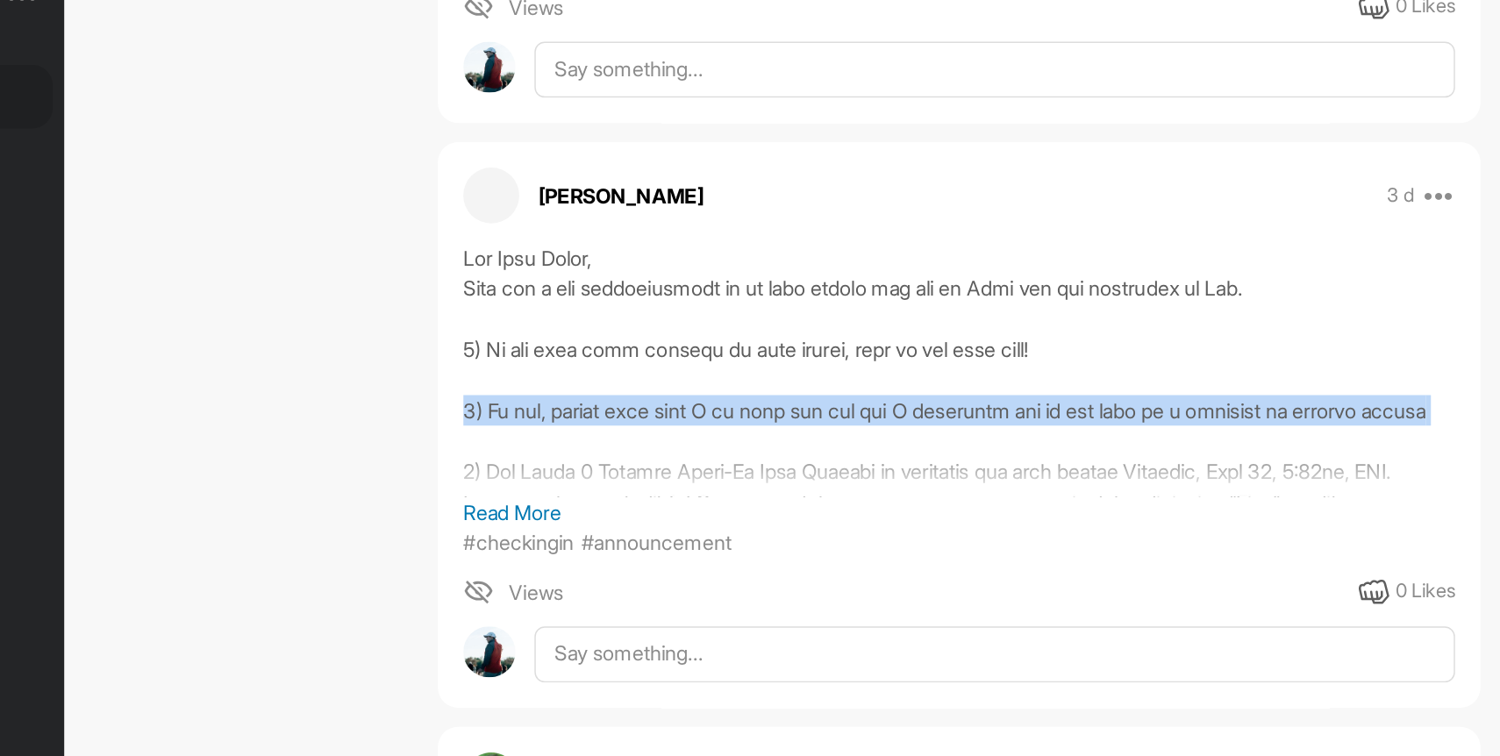
scroll to position [551, 0]
click at [757, 405] on div at bounding box center [882, 361] width 684 height 175
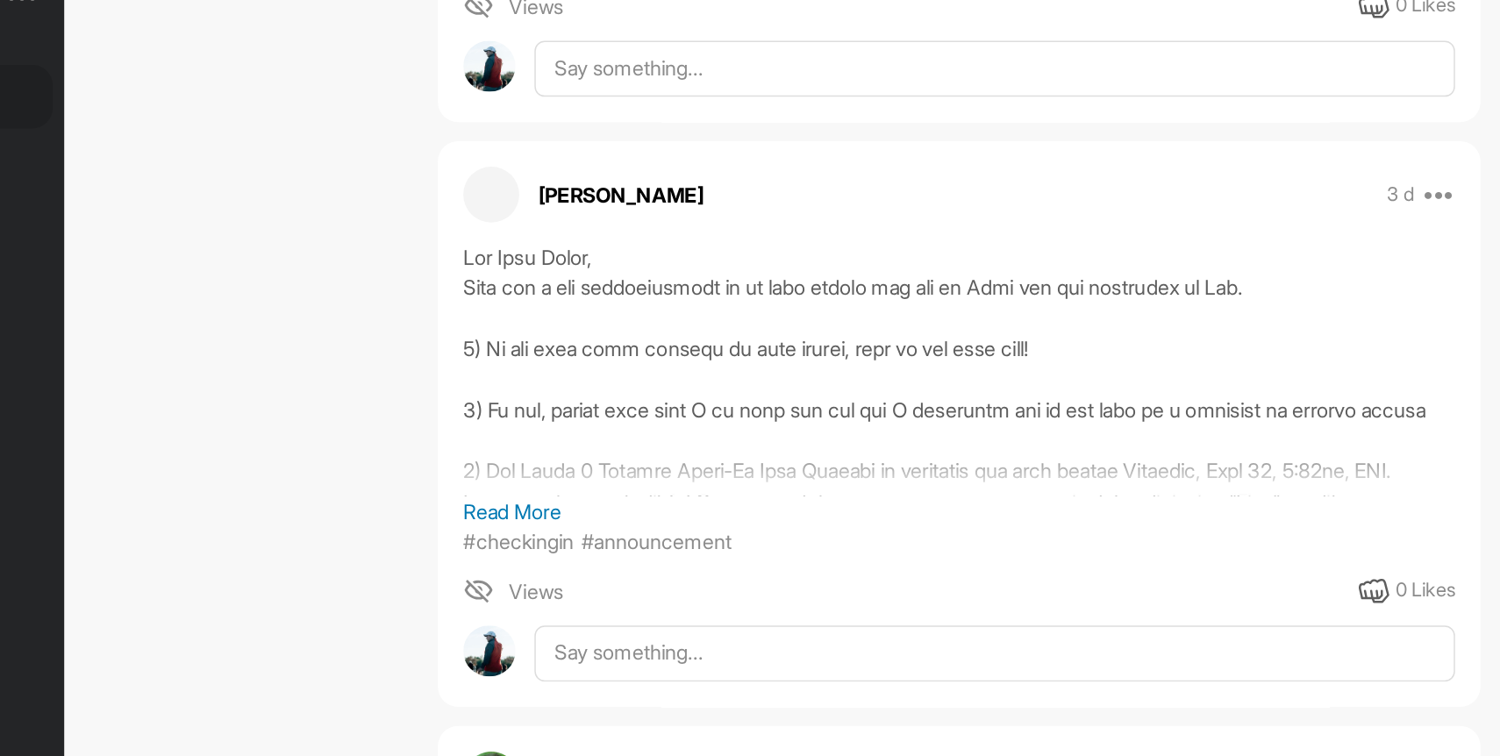
click at [757, 405] on div at bounding box center [882, 361] width 684 height 175
click at [592, 463] on p "Read More" at bounding box center [882, 459] width 684 height 21
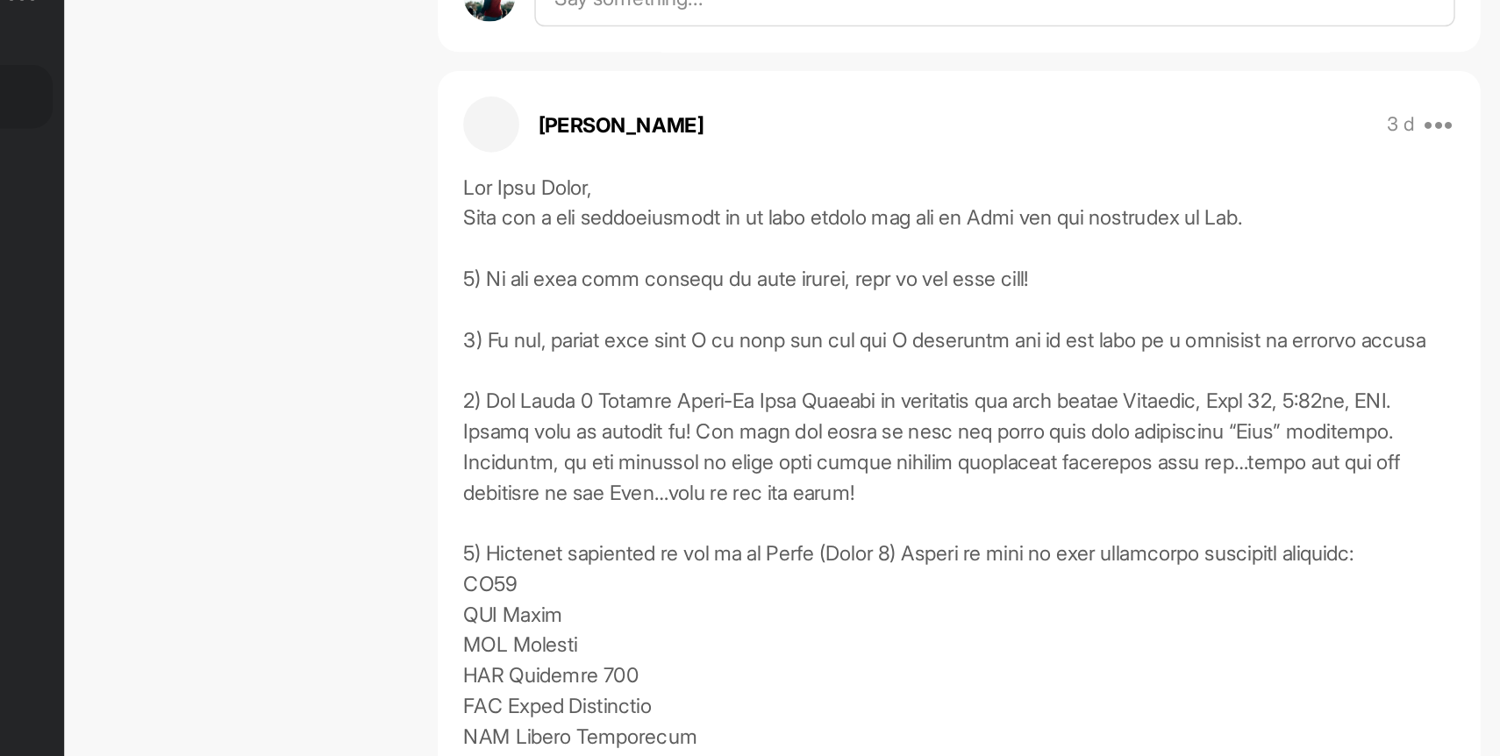
scroll to position [600, 0]
click at [728, 395] on div at bounding box center [882, 625] width 684 height 800
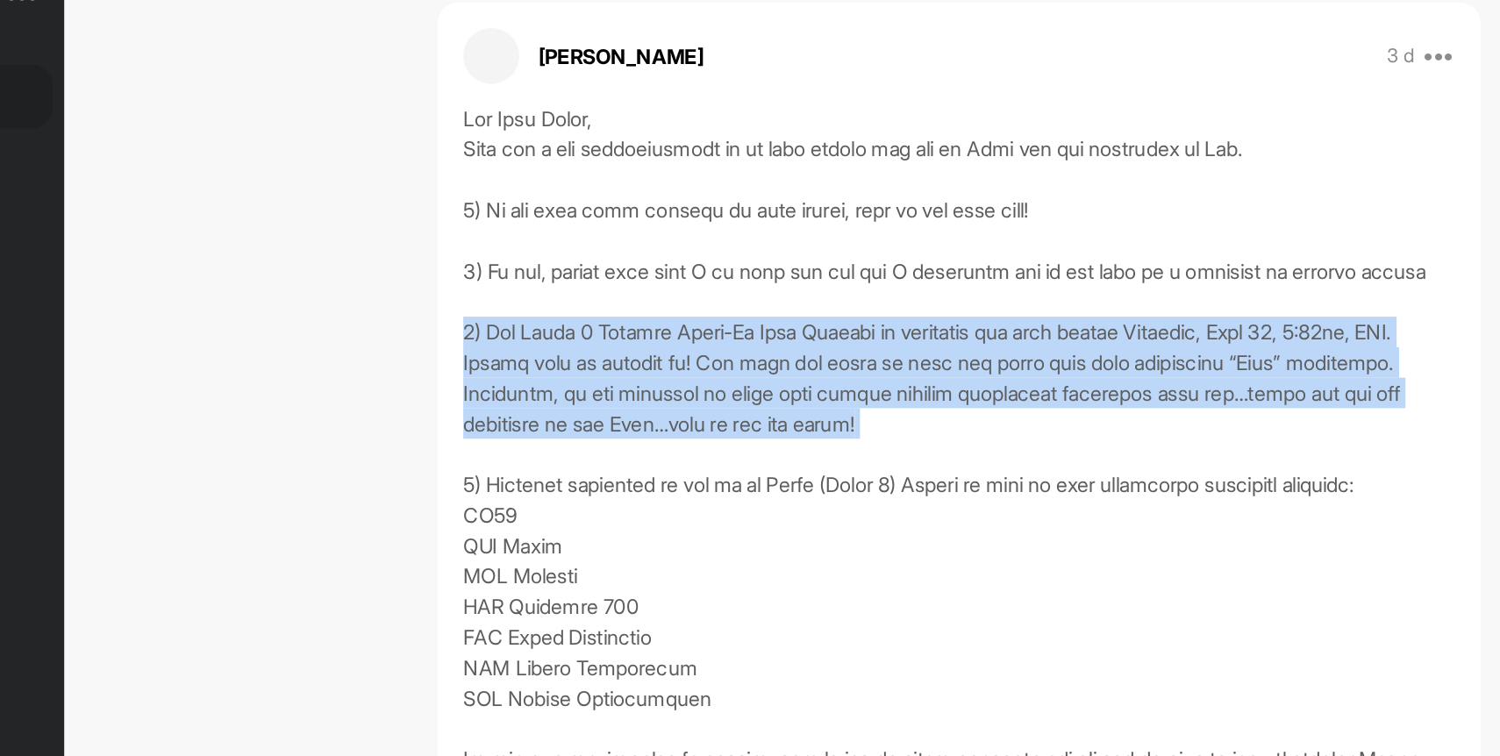
scroll to position [649, 0]
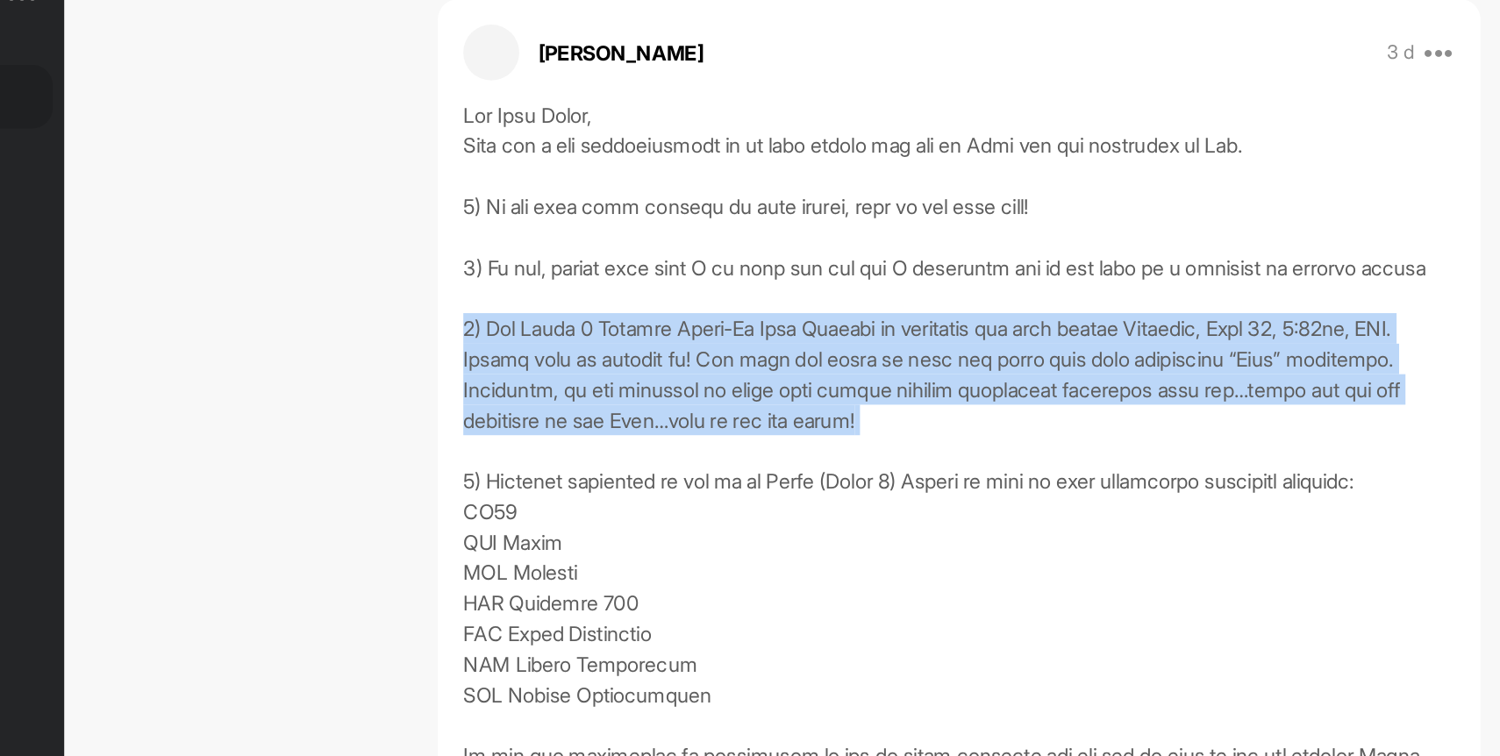
click at [785, 383] on div at bounding box center [882, 575] width 684 height 800
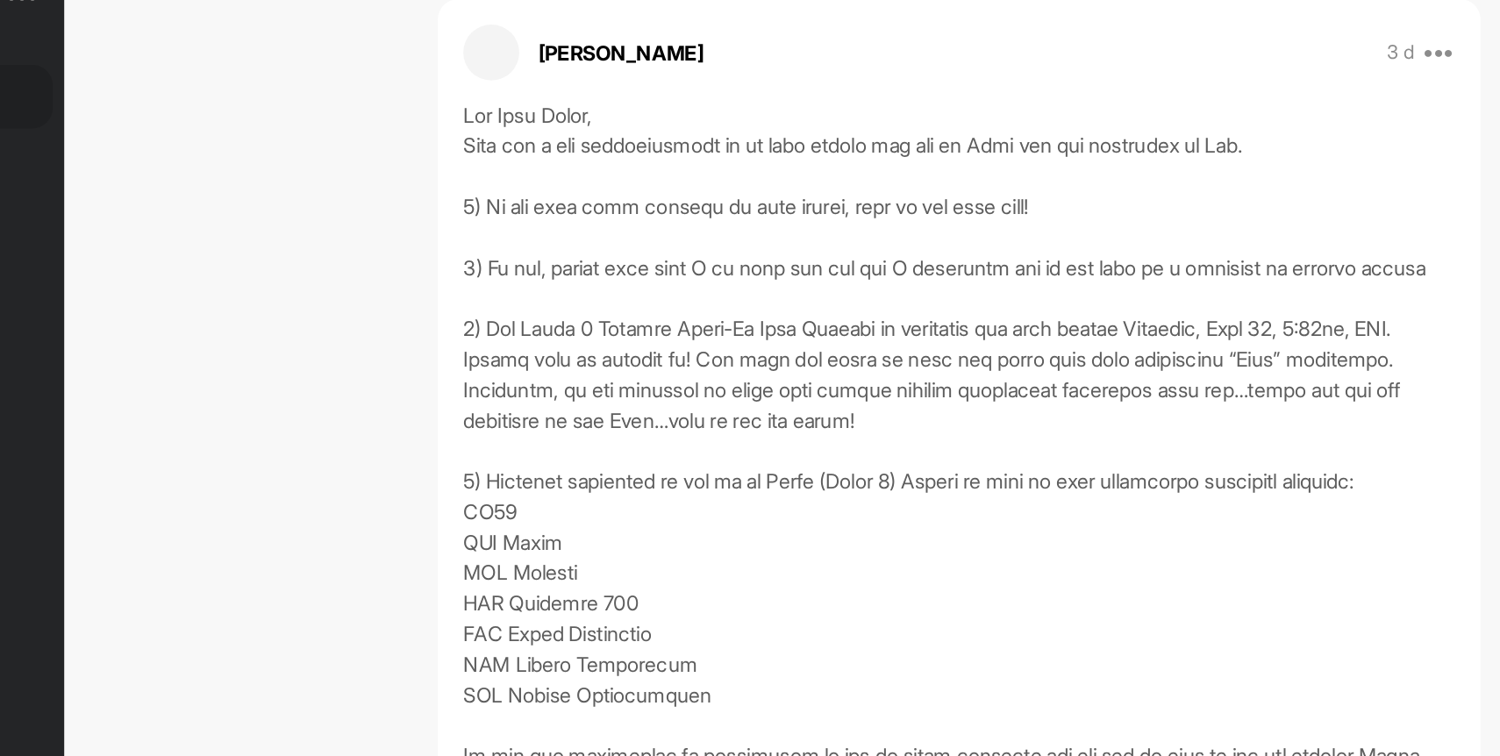
click at [785, 383] on div at bounding box center [882, 575] width 684 height 800
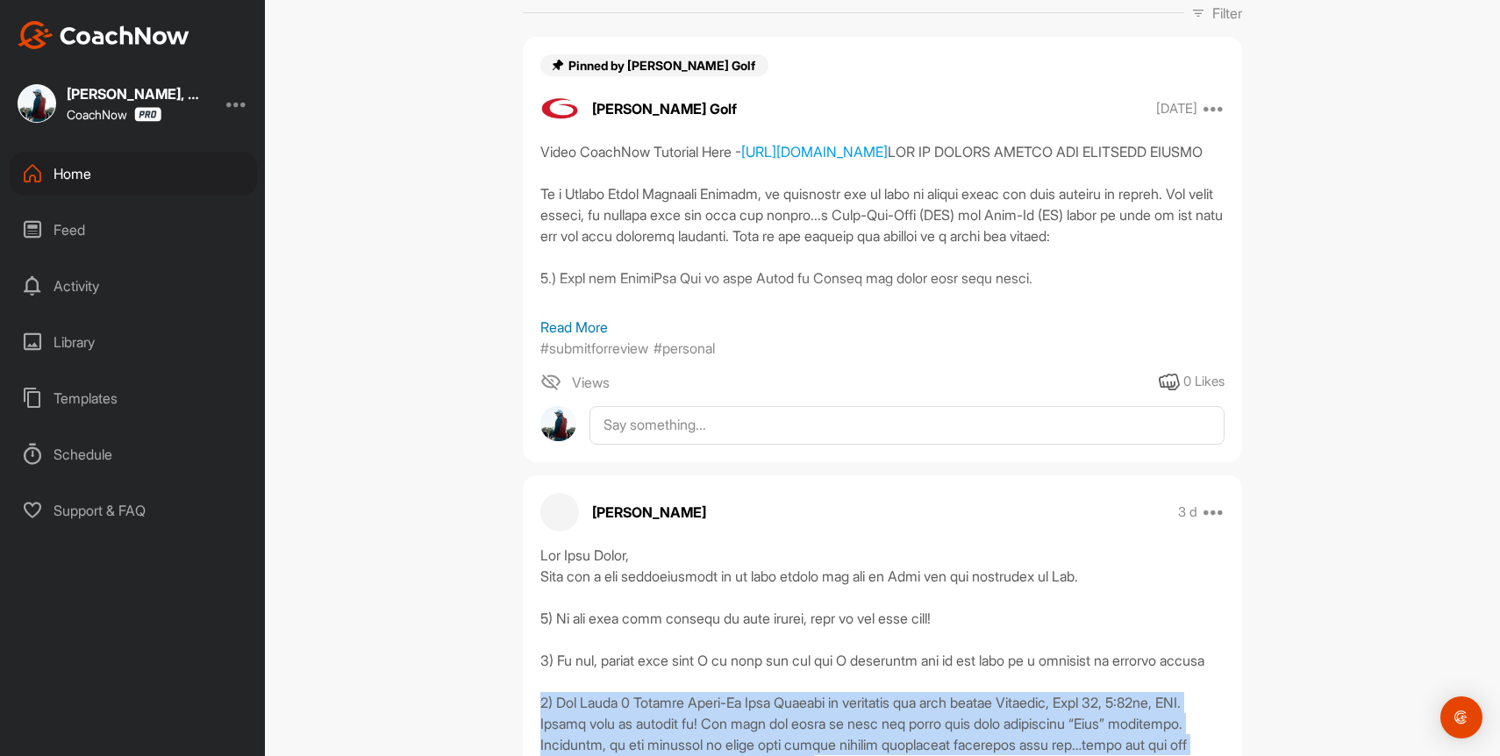
scroll to position [570, 0]
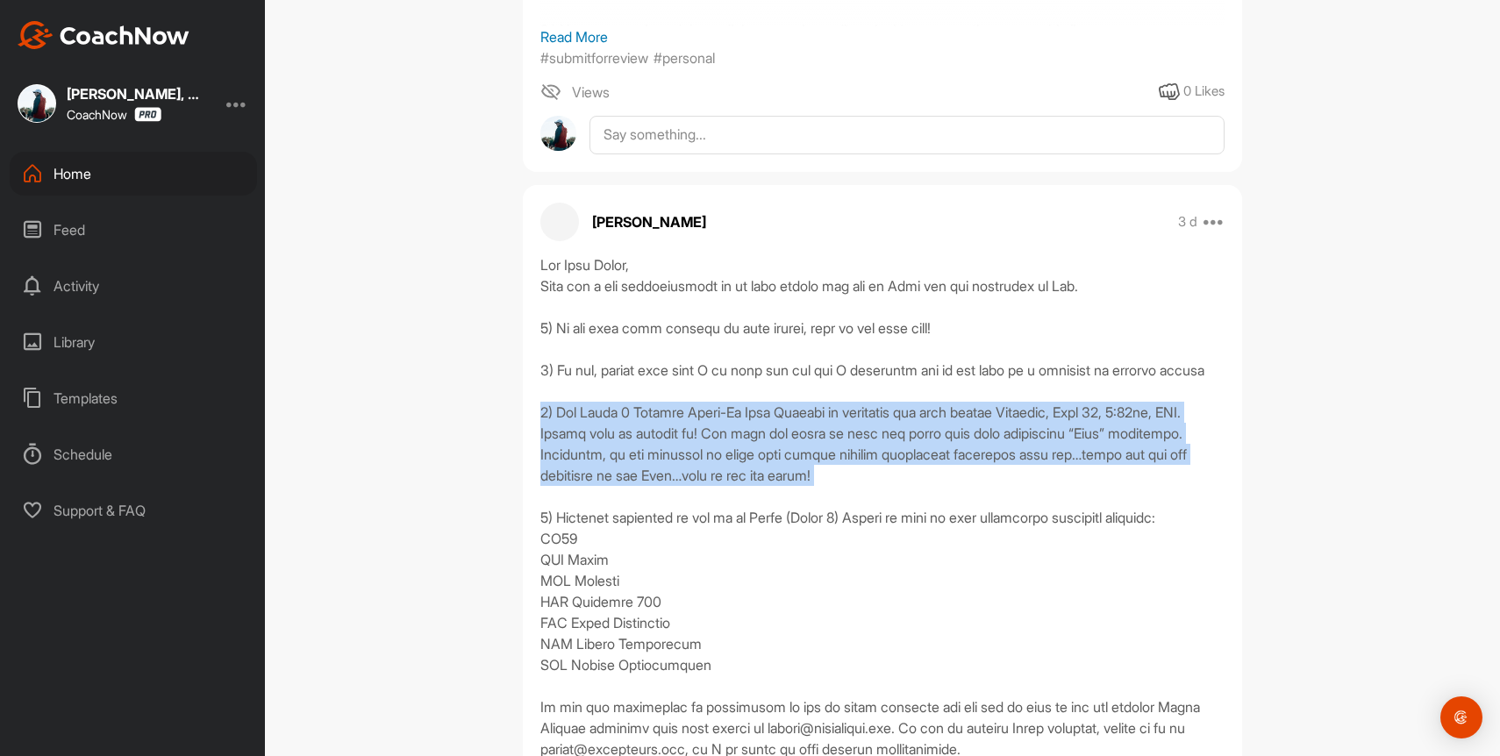
click at [428, 260] on div "JT Jim Trainham Bookings Level 5 VIP Member Space Settings Your Notifications L…" at bounding box center [882, 378] width 1235 height 756
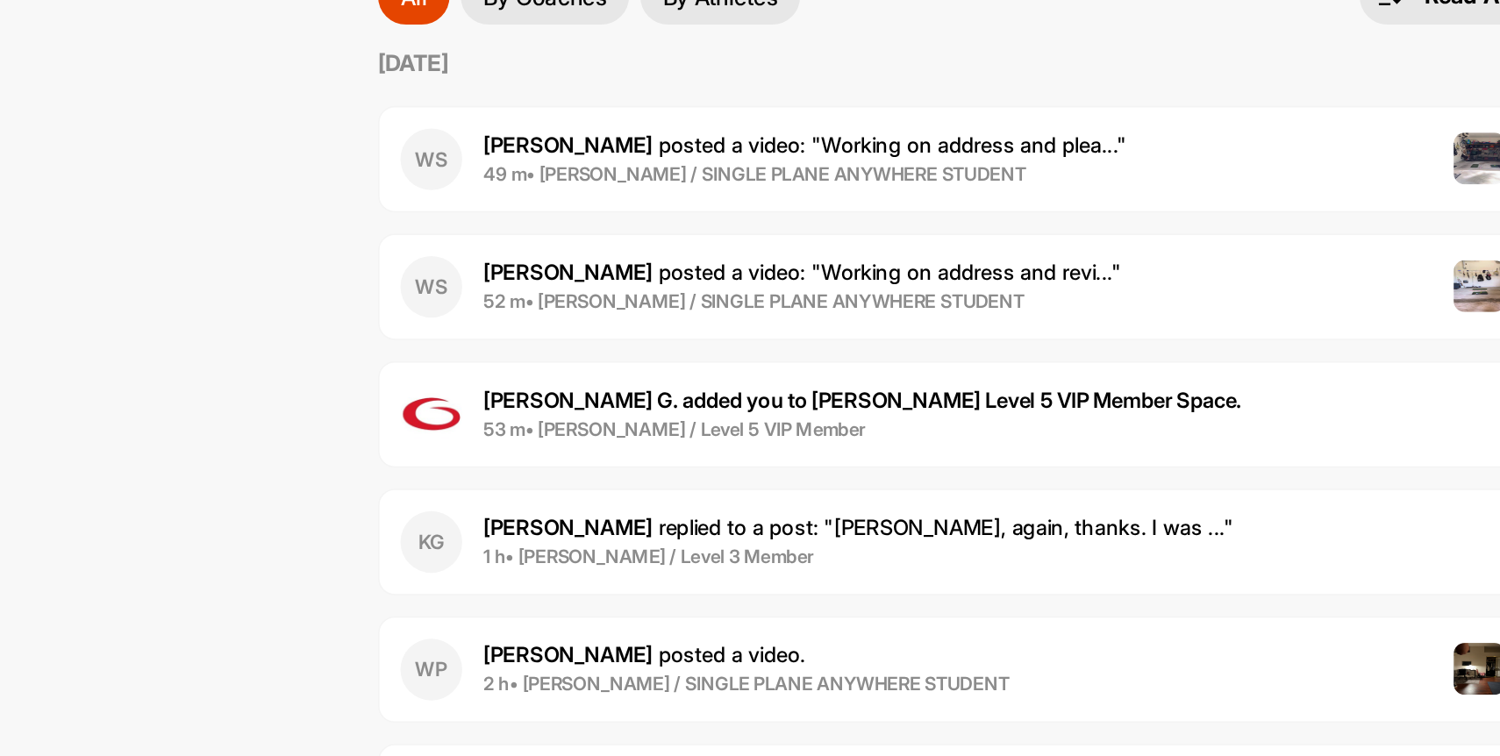
click at [812, 432] on span "53 m • Jim T. / Level 5 VIP Member" at bounding box center [826, 433] width 475 height 18
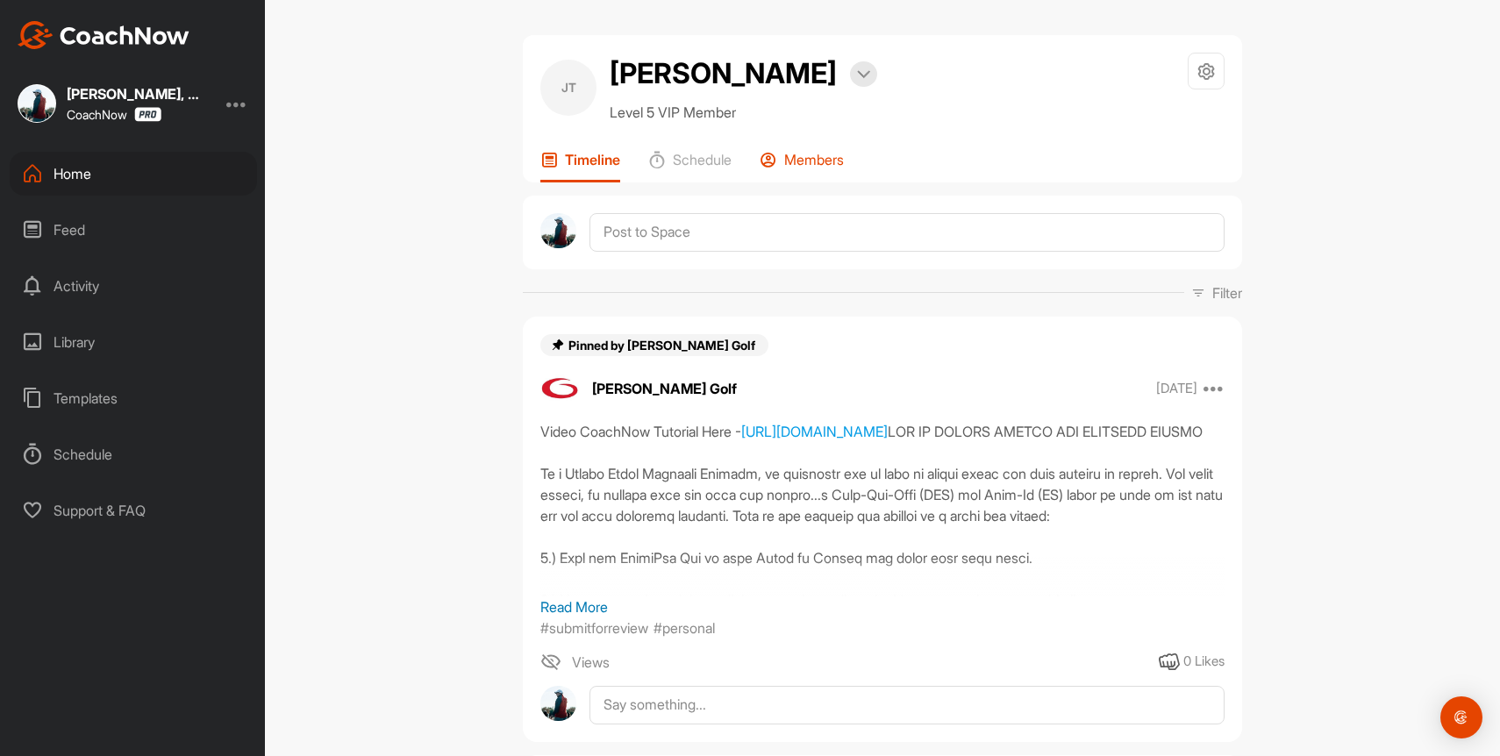
click at [840, 164] on p "Members" at bounding box center [814, 160] width 60 height 18
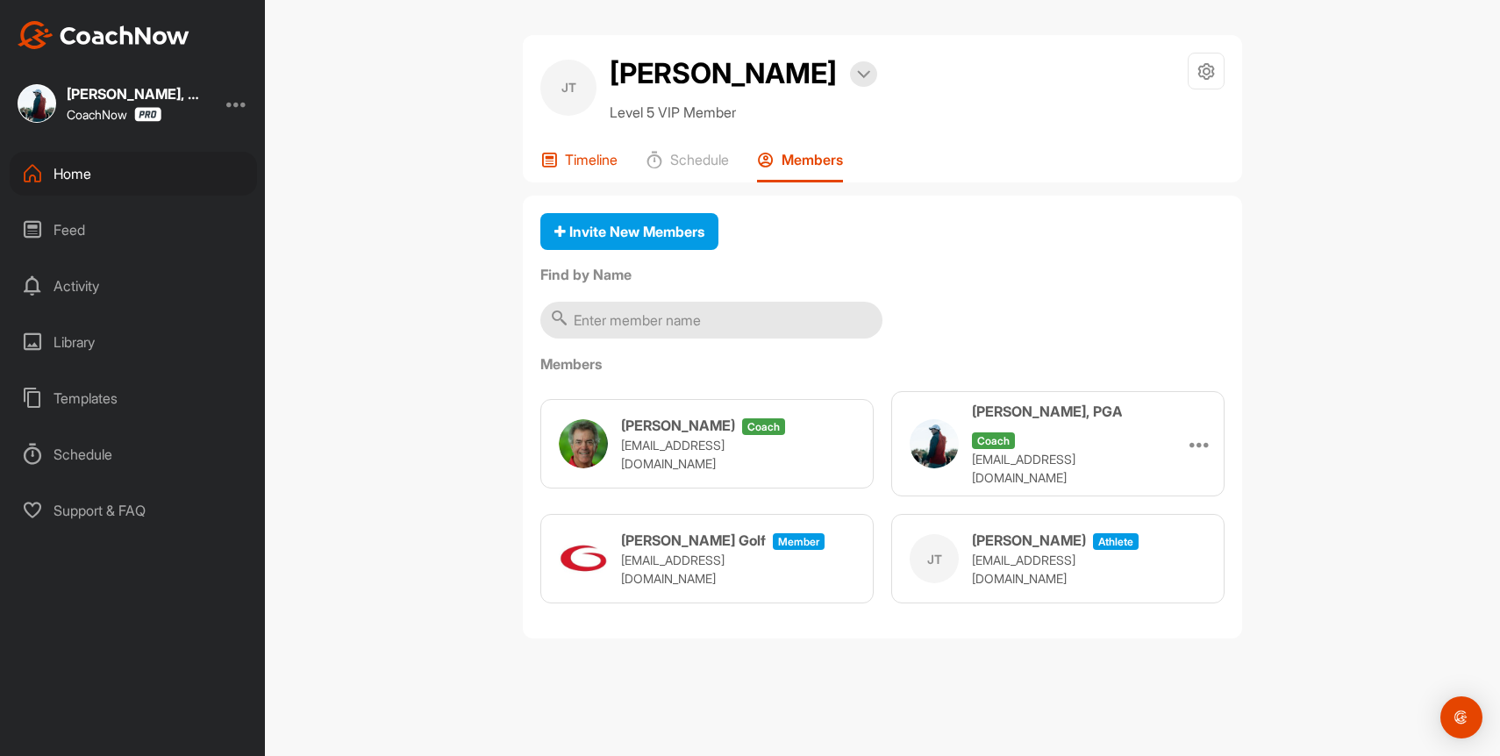
click at [601, 158] on p "Timeline" at bounding box center [591, 160] width 53 height 18
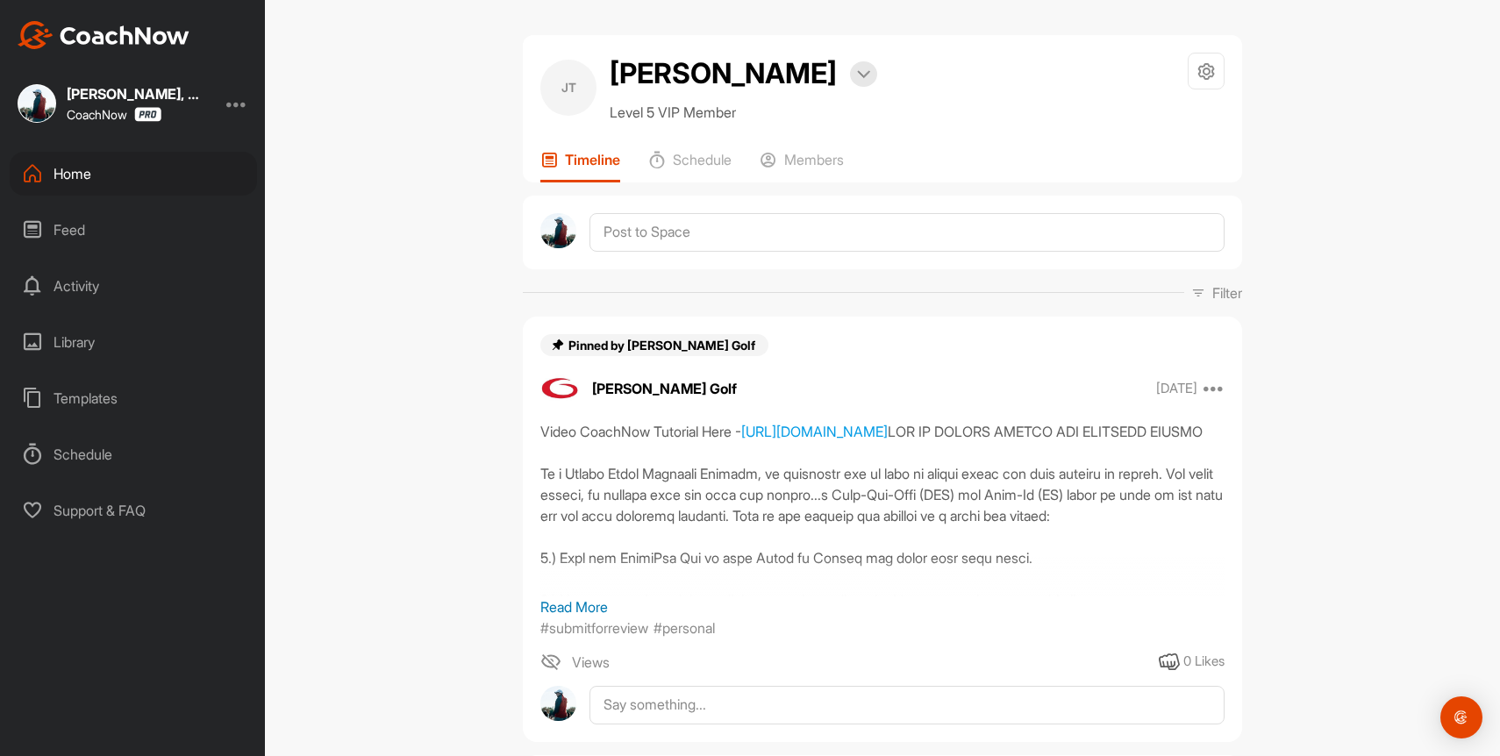
click at [49, 181] on div "Home" at bounding box center [133, 174] width 247 height 44
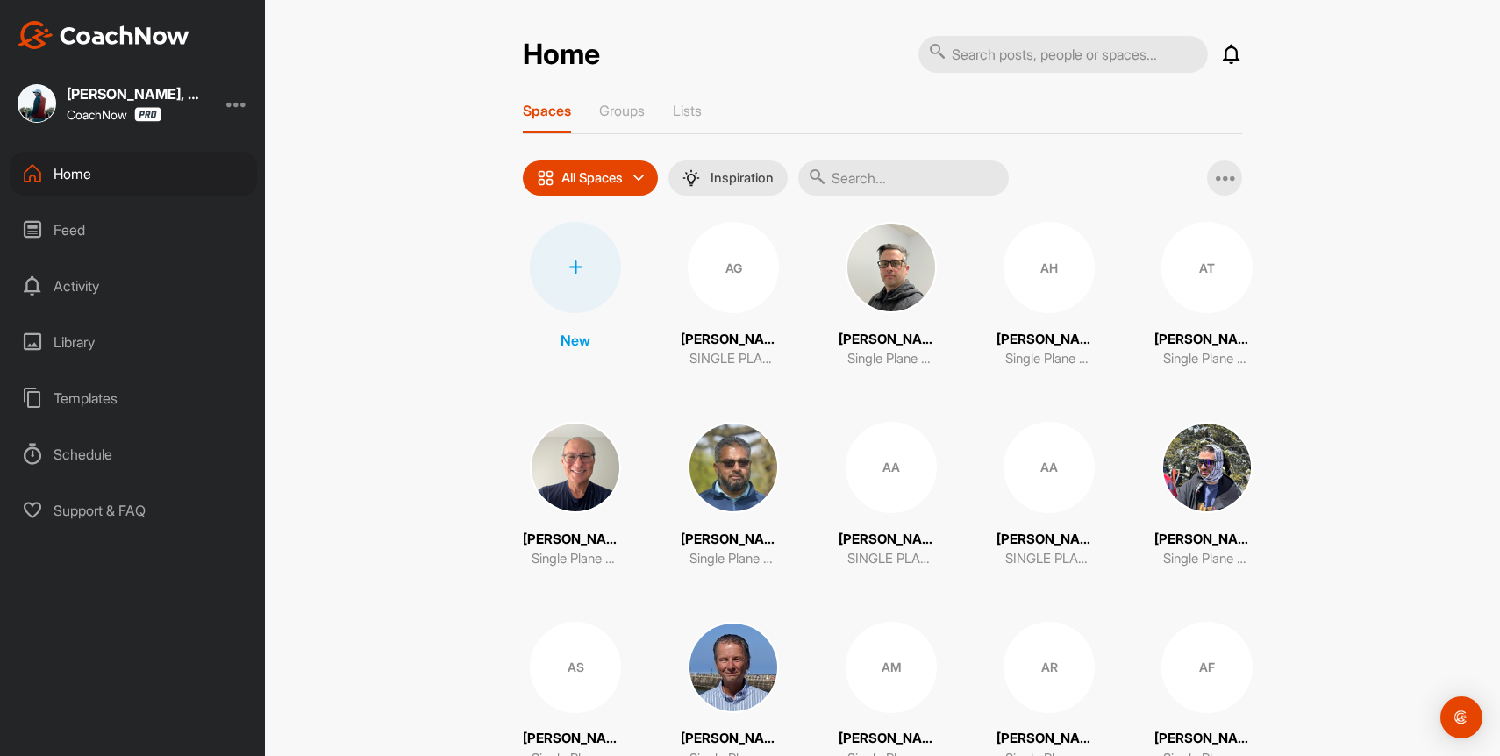
click at [1229, 48] on icon at bounding box center [1231, 54] width 21 height 21
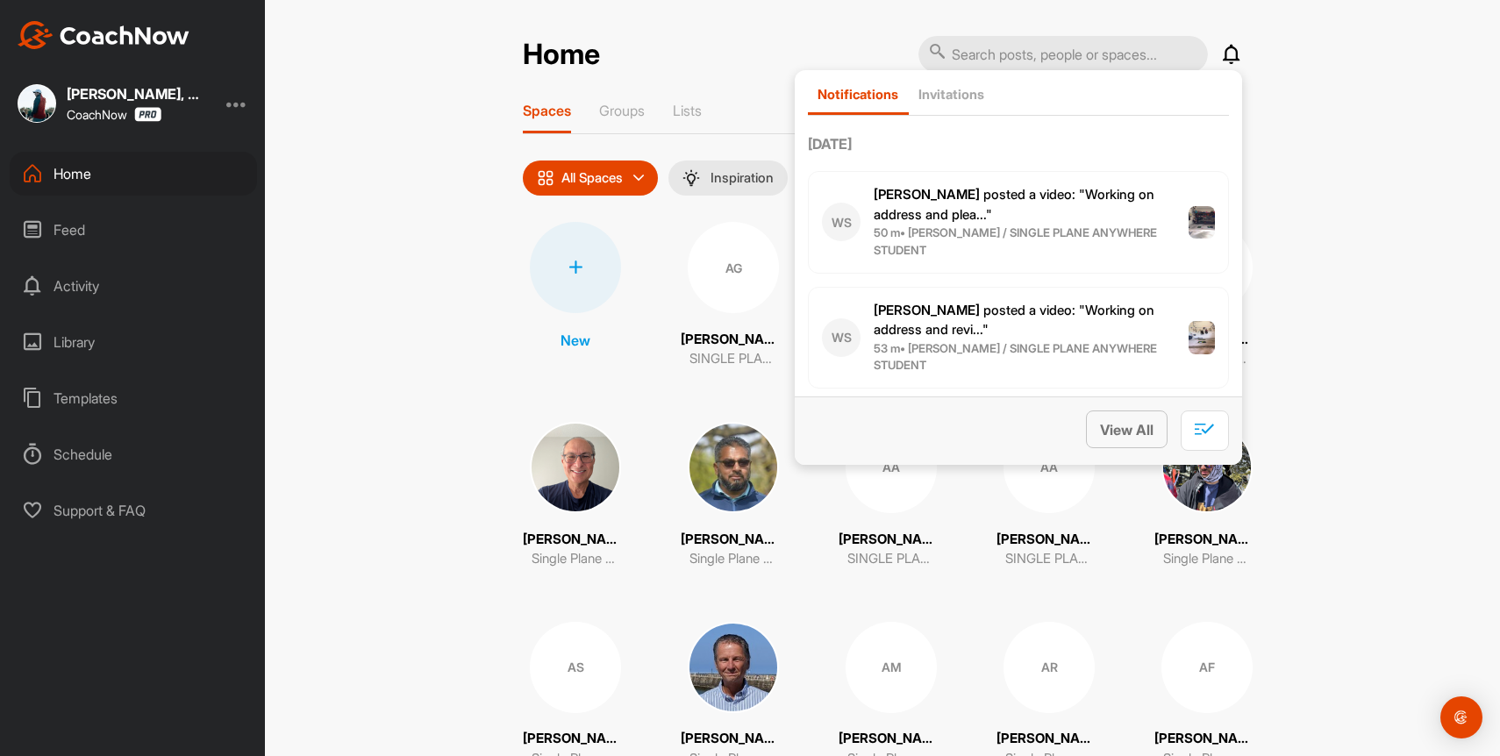
click at [1135, 427] on span "View All" at bounding box center [1127, 430] width 54 height 18
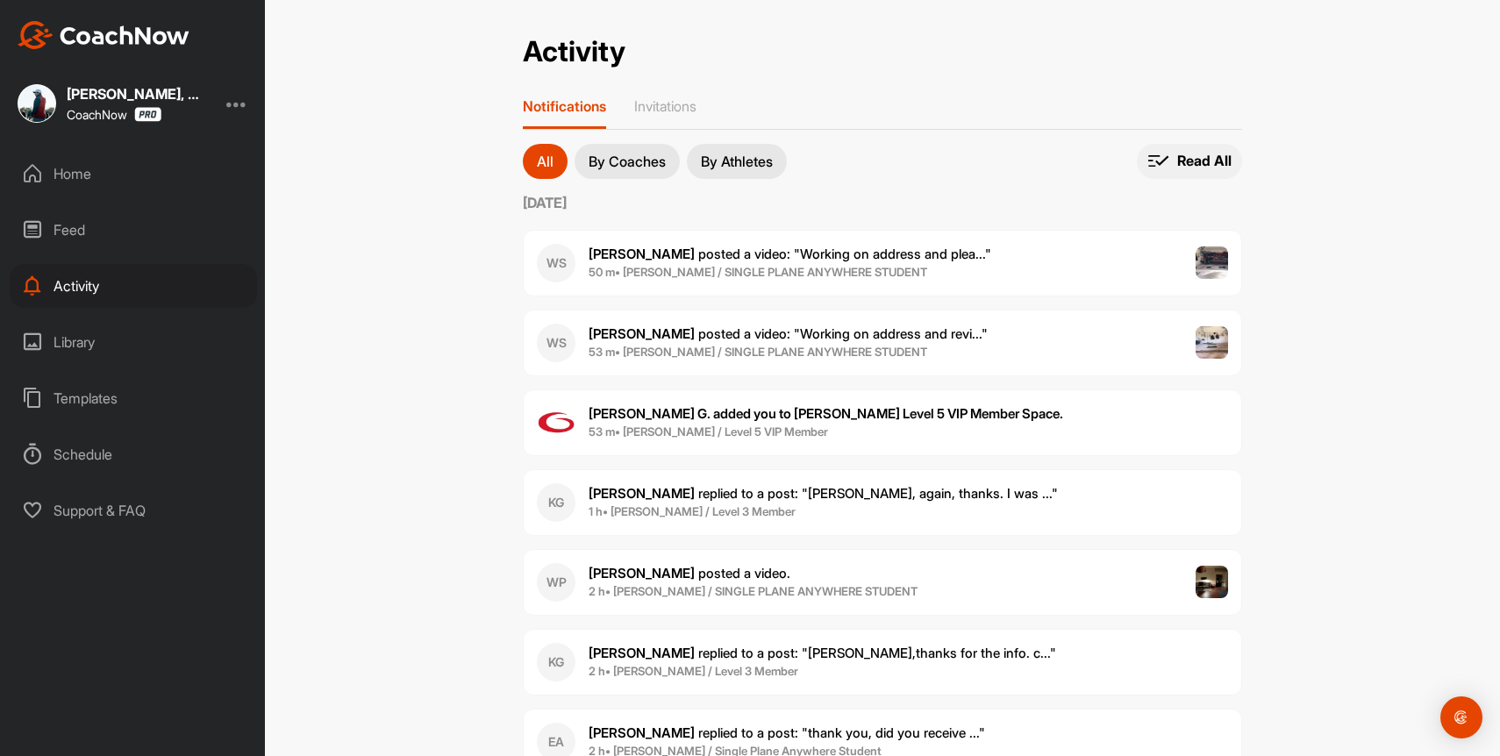
click at [1184, 154] on p "Read All" at bounding box center [1204, 161] width 54 height 18
